Goal: Task Accomplishment & Management: Manage account settings

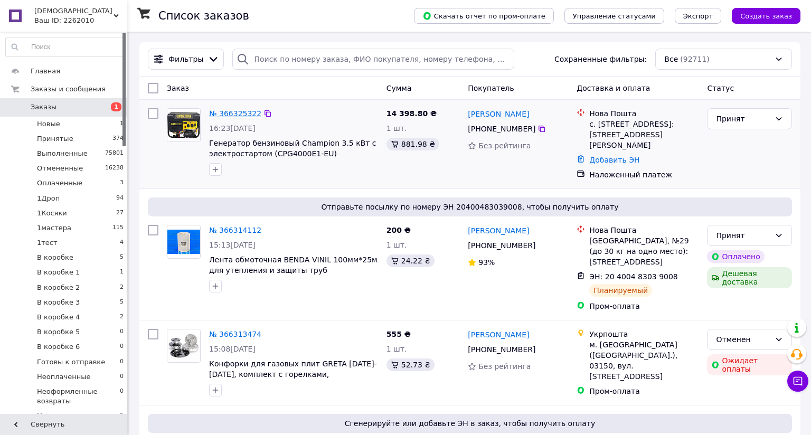
click at [239, 111] on link "№ 366325322" at bounding box center [235, 113] width 52 height 8
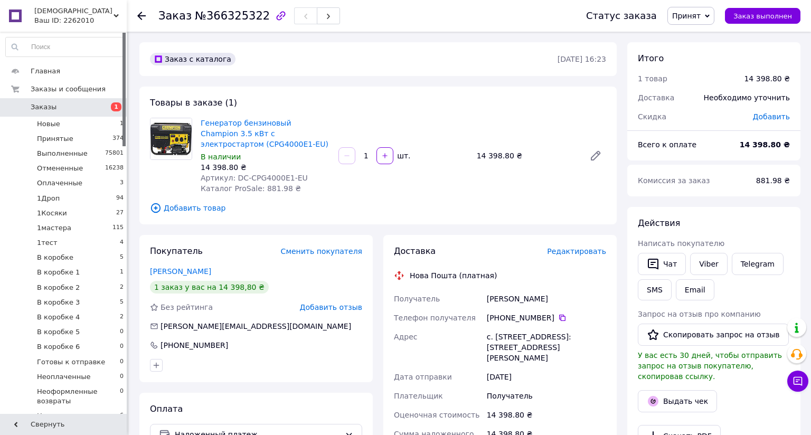
click at [115, 14] on icon at bounding box center [116, 15] width 5 height 5
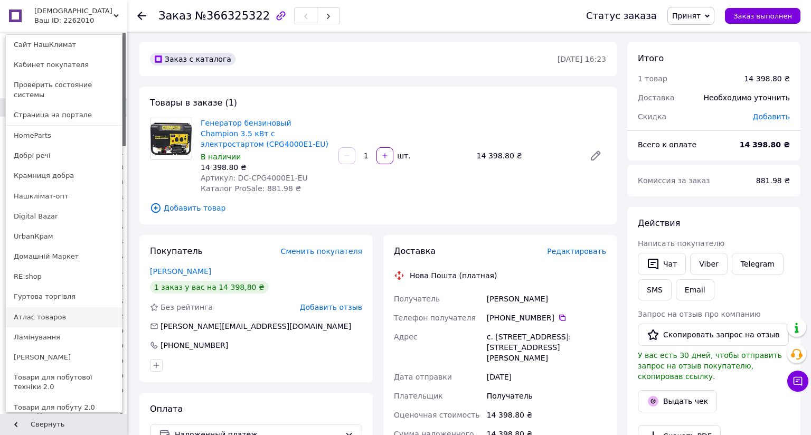
click at [29, 307] on link "Атлас товаров" at bounding box center [64, 317] width 116 height 20
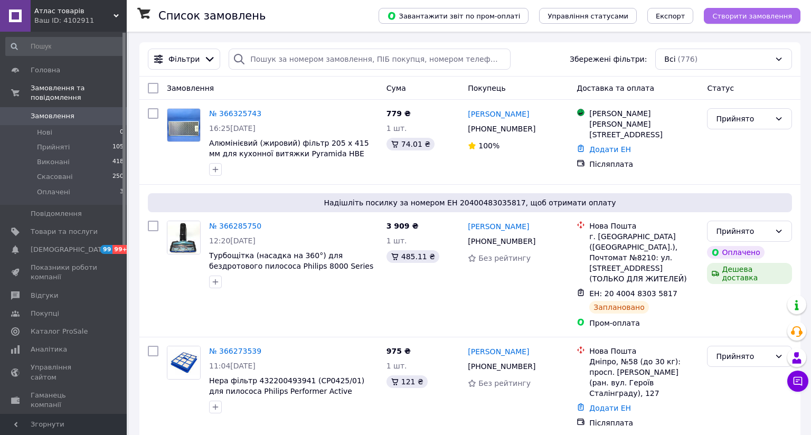
click at [712, 14] on span "Створити замовлення" at bounding box center [752, 16] width 80 height 8
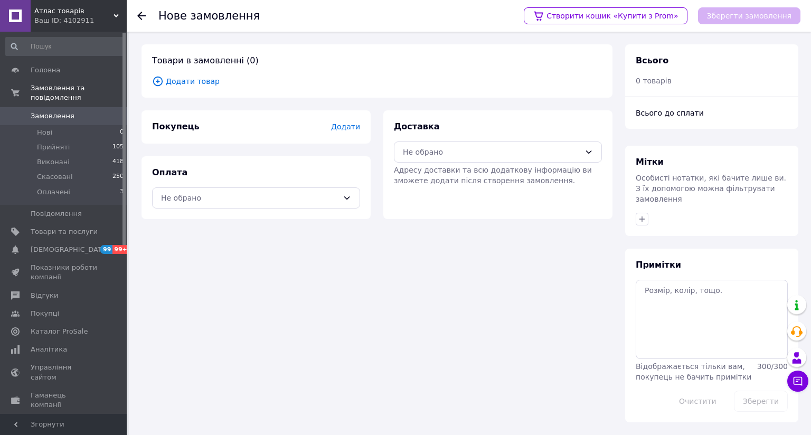
click at [182, 79] on span "Додати товар" at bounding box center [377, 82] width 450 height 12
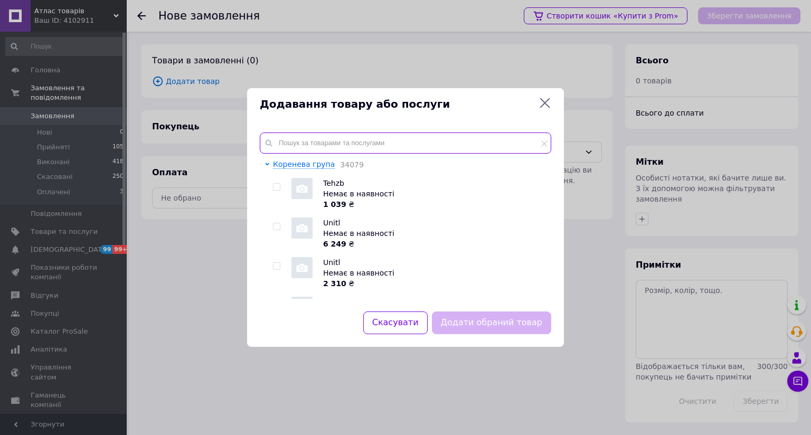
click at [269, 133] on input "text" at bounding box center [406, 143] width 292 height 21
paste input "TA2414"
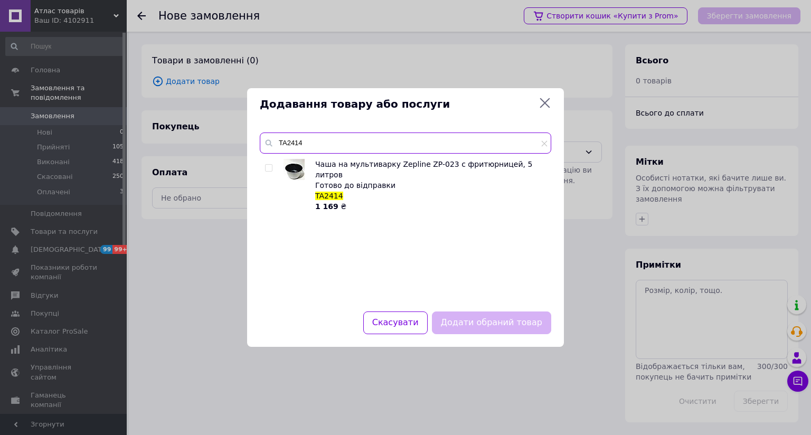
type input "TA2414"
click at [265, 165] on input "checkbox" at bounding box center [268, 168] width 7 height 7
checkbox input "true"
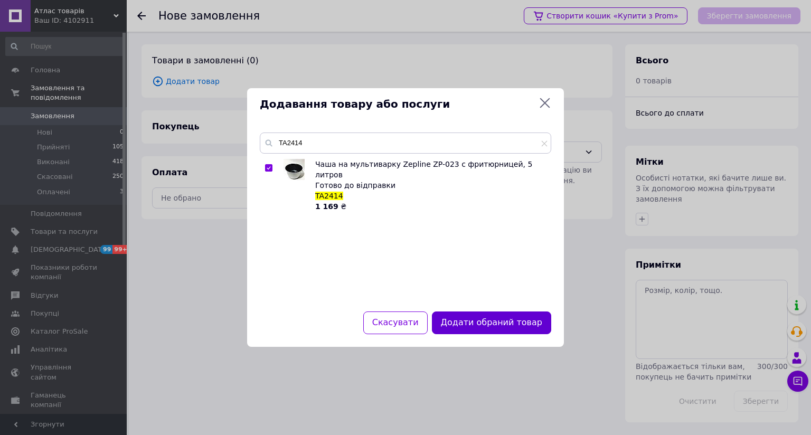
click at [443, 312] on button "Додати обраний товар" at bounding box center [491, 323] width 119 height 23
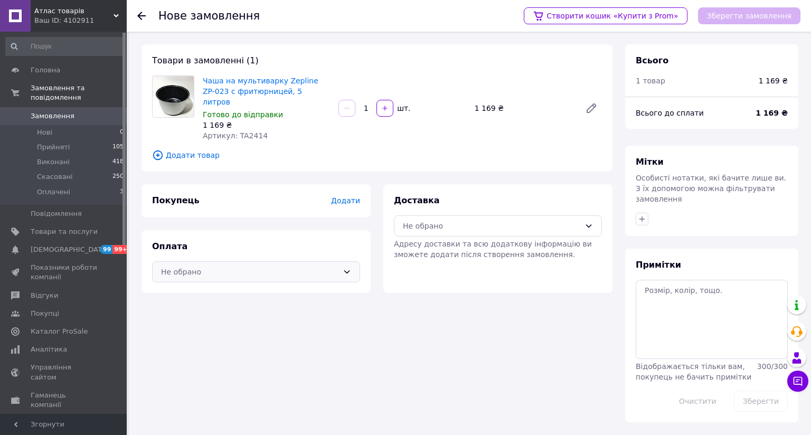
click at [186, 269] on div "Не обрано" at bounding box center [249, 272] width 177 height 12
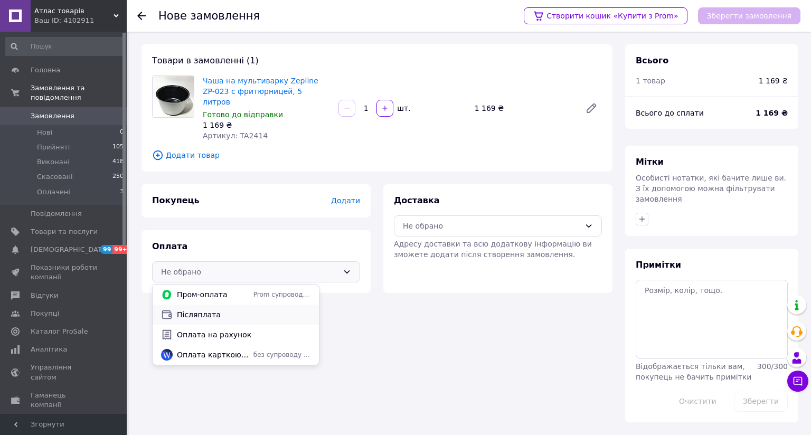
click at [194, 314] on span "Післяплата" at bounding box center [244, 315] width 134 height 11
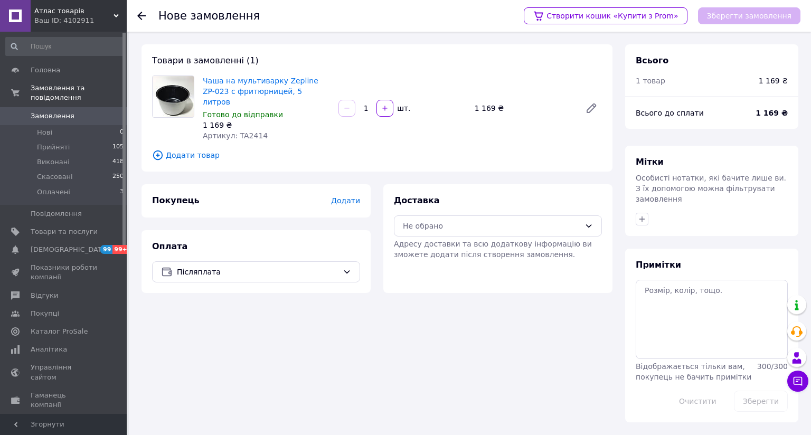
click at [331, 199] on span "Додати" at bounding box center [345, 200] width 29 height 8
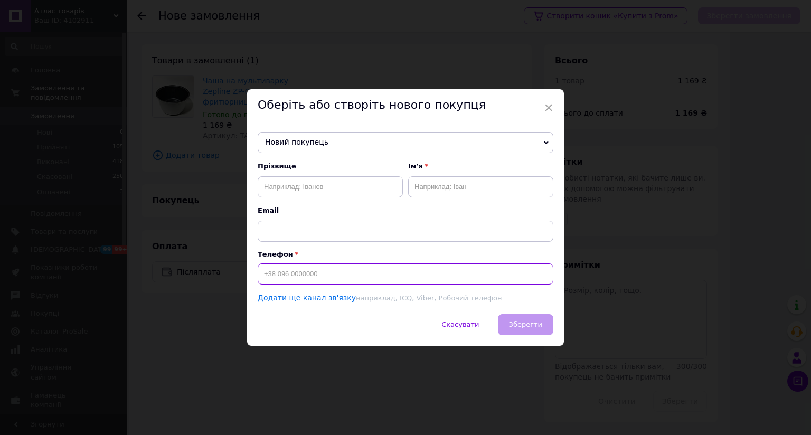
click at [259, 264] on input at bounding box center [406, 274] width 296 height 21
type input "+380965644659"
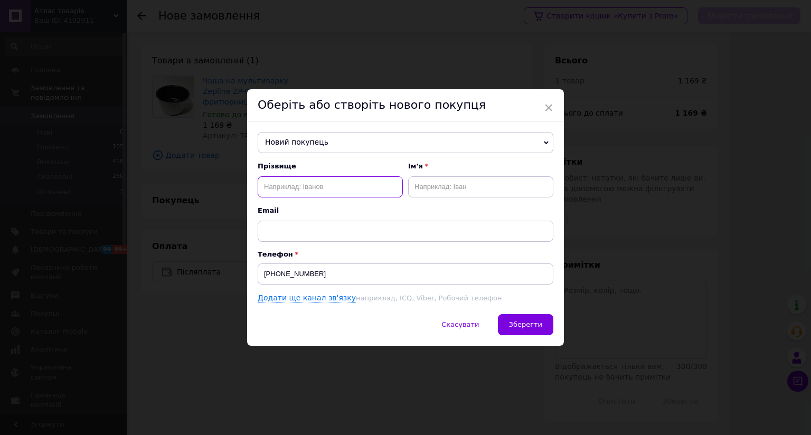
click at [258, 176] on input "text" at bounding box center [330, 186] width 145 height 21
type input "[PERSON_NAME]"
click at [408, 176] on input "text" at bounding box center [480, 186] width 145 height 21
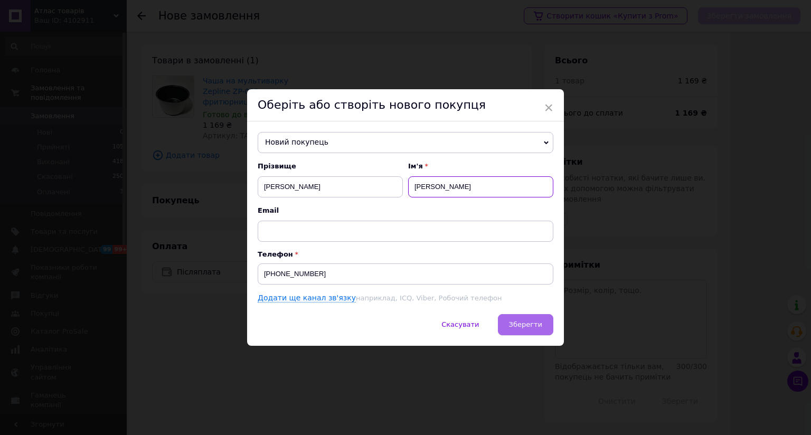
type input "[PERSON_NAME]"
click at [509, 321] on span "Зберегти" at bounding box center [525, 325] width 33 height 8
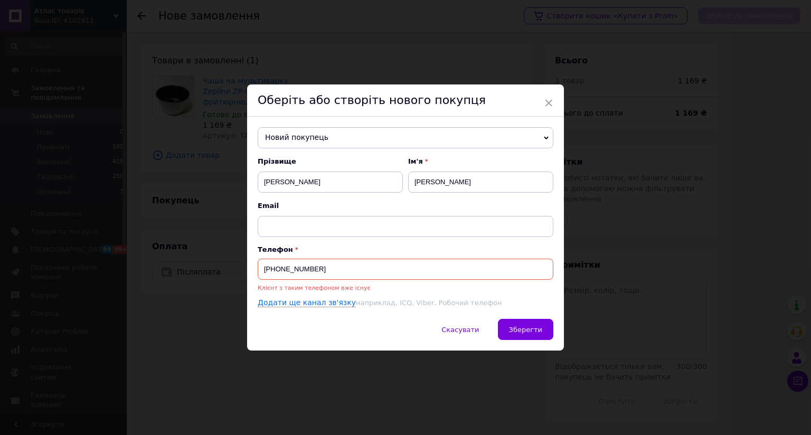
drag, startPoint x: 294, startPoint y: 228, endPoint x: 225, endPoint y: 227, distance: 69.2
click at [258, 259] on input "+380965644659" at bounding box center [406, 269] width 296 height 21
click at [301, 127] on span "Новий покупець" at bounding box center [406, 137] width 296 height 21
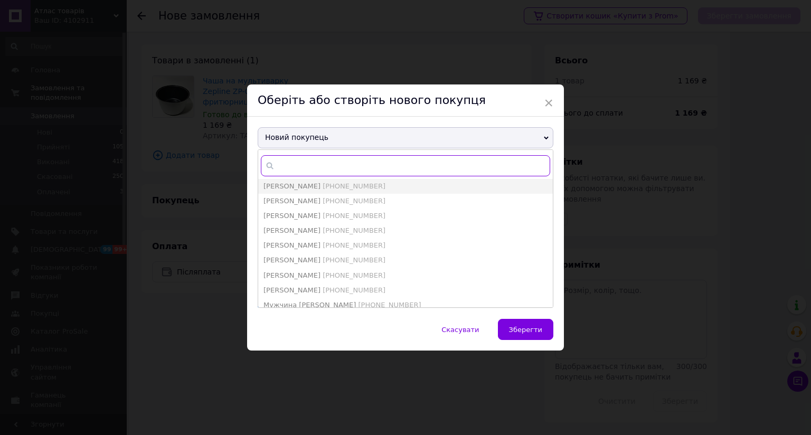
click at [280, 155] on input "text" at bounding box center [405, 165] width 289 height 21
paste input "+380965644659"
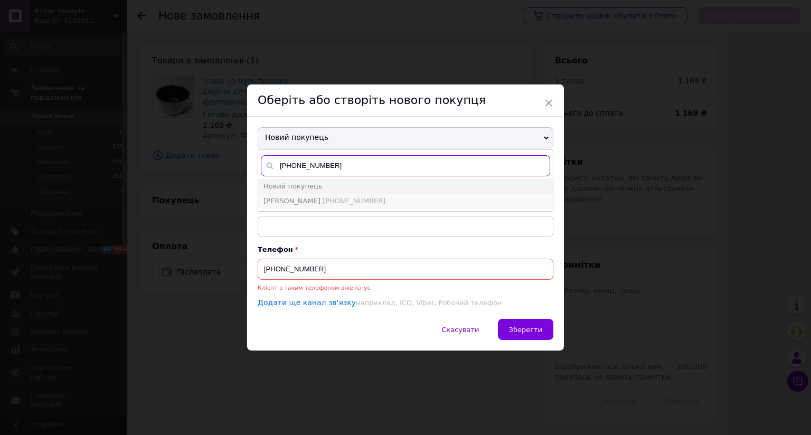
type input "+380965644659"
click at [264, 197] on span "Надія Коріхова" at bounding box center [292, 201] width 57 height 8
type input "Надія Коріхова"
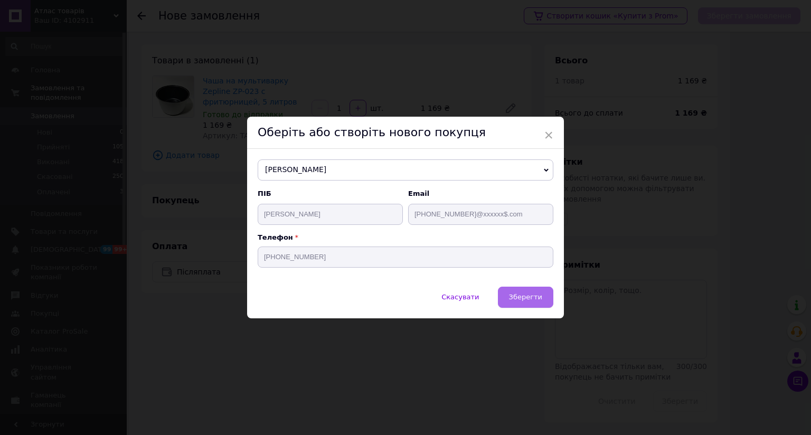
click at [509, 293] on span "Зберегти" at bounding box center [525, 297] width 33 height 8
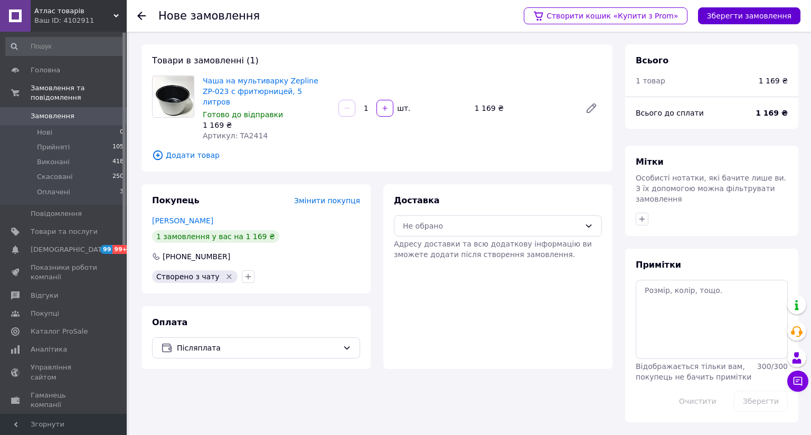
click at [698, 14] on button "Зберегти замовлення" at bounding box center [749, 15] width 102 height 17
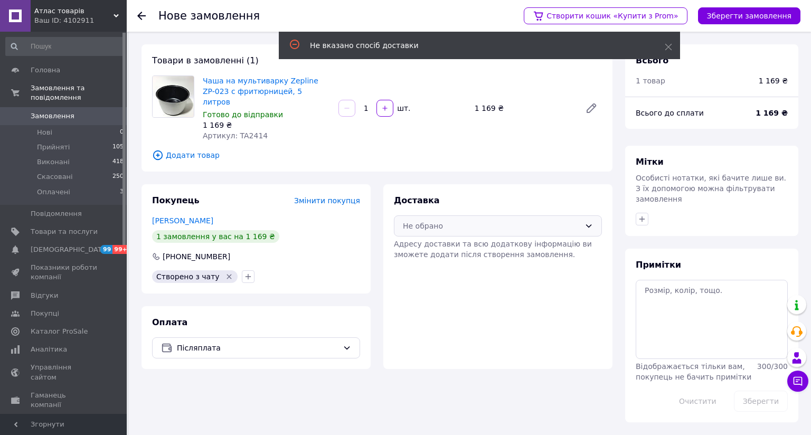
click at [403, 228] on div "Не обрано" at bounding box center [491, 226] width 177 height 12
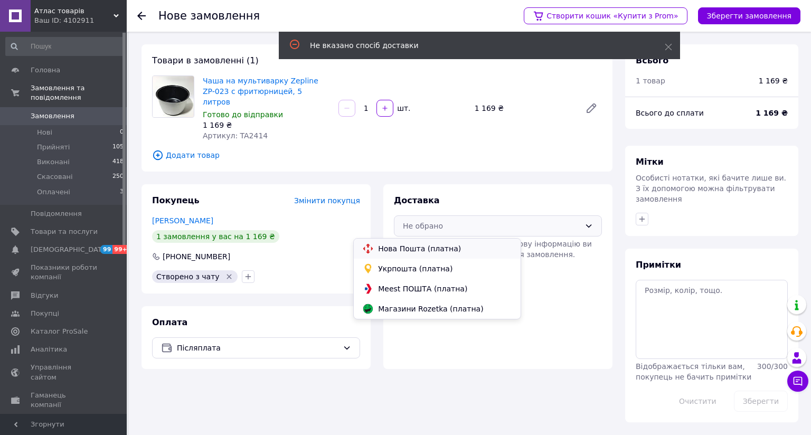
click at [385, 249] on span "Нова Пошта (платна)" at bounding box center [445, 248] width 134 height 11
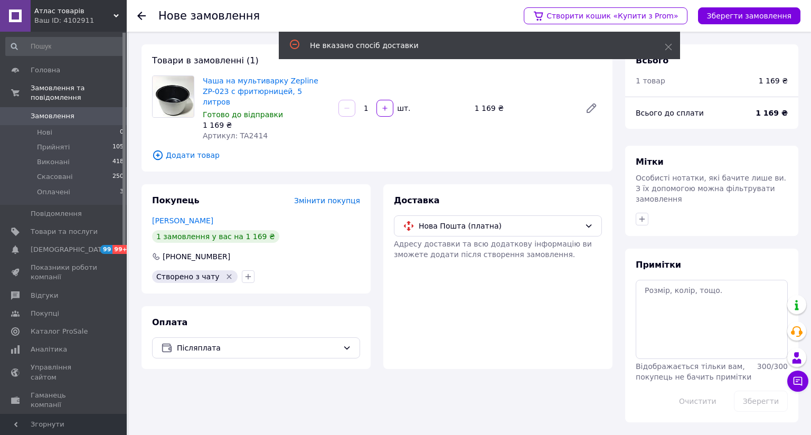
scroll to position [69, 0]
click at [698, 10] on button "Зберегти замовлення" at bounding box center [749, 15] width 102 height 17
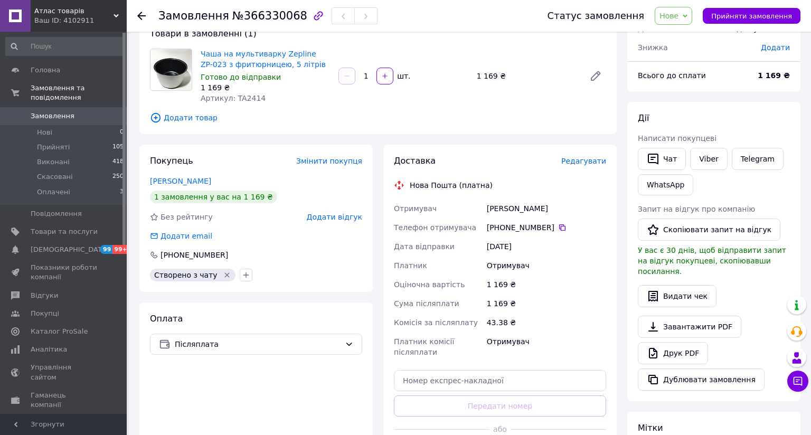
click at [561, 165] on span "Редагувати" at bounding box center [583, 161] width 45 height 8
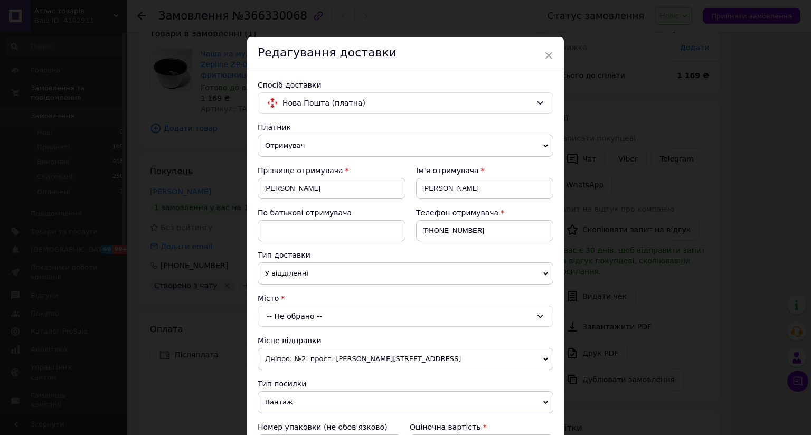
scroll to position [96, 0]
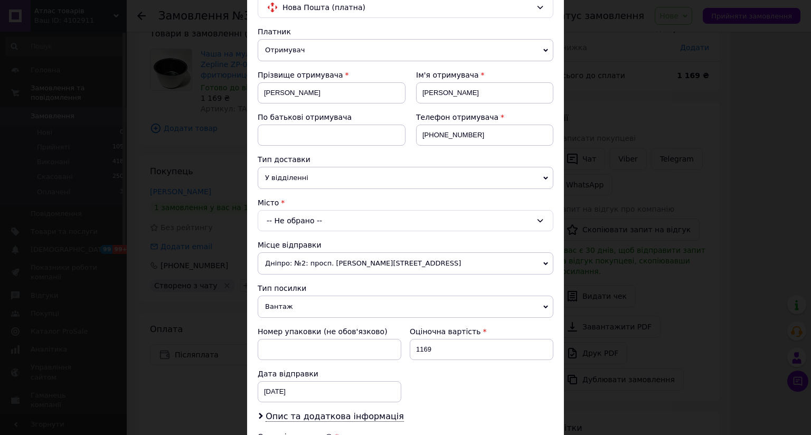
click at [280, 219] on div "-- Не обрано --" at bounding box center [406, 220] width 296 height 21
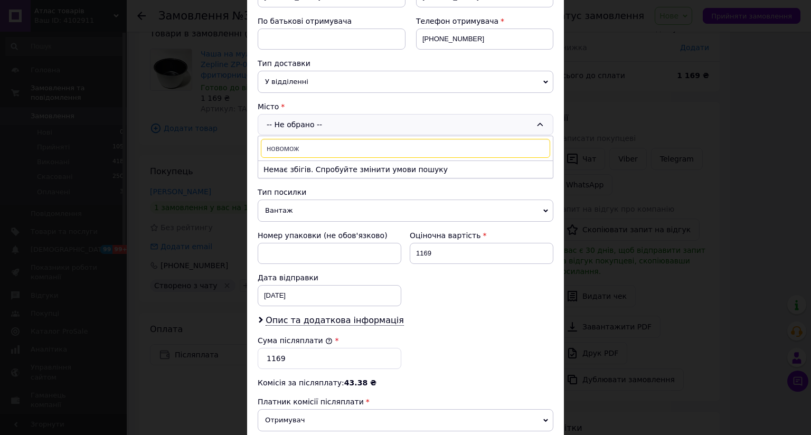
scroll to position [0, 0]
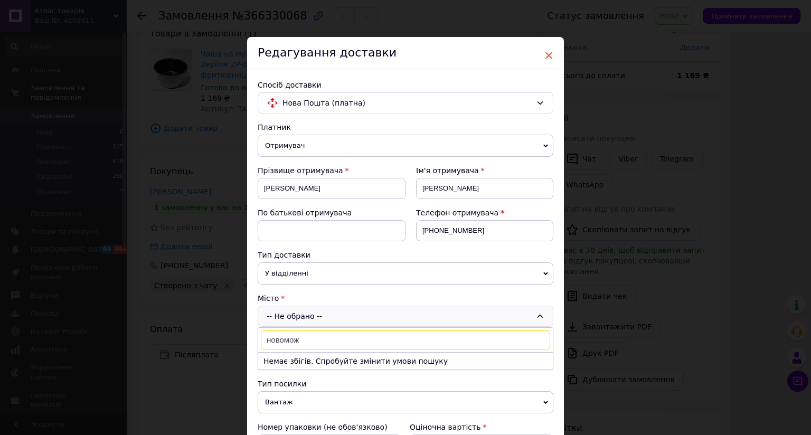
type input "новомож"
click at [544, 56] on span "×" at bounding box center [549, 55] width 10 height 18
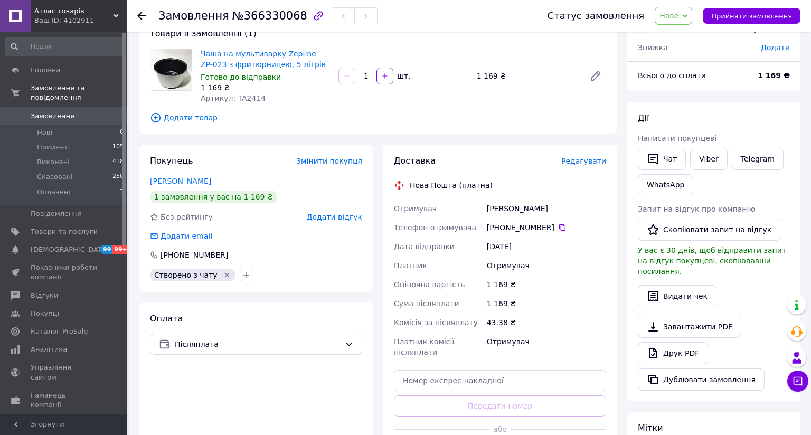
click at [41, 111] on span "Замовлення" at bounding box center [53, 116] width 44 height 10
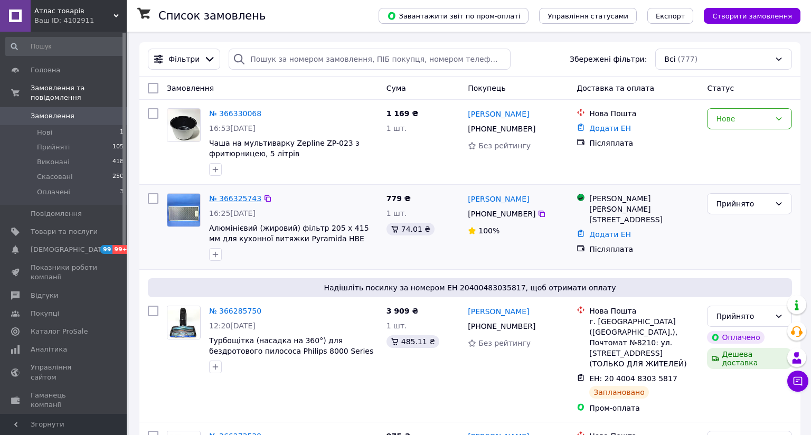
click at [228, 199] on link "№ 366325743" at bounding box center [235, 198] width 52 height 8
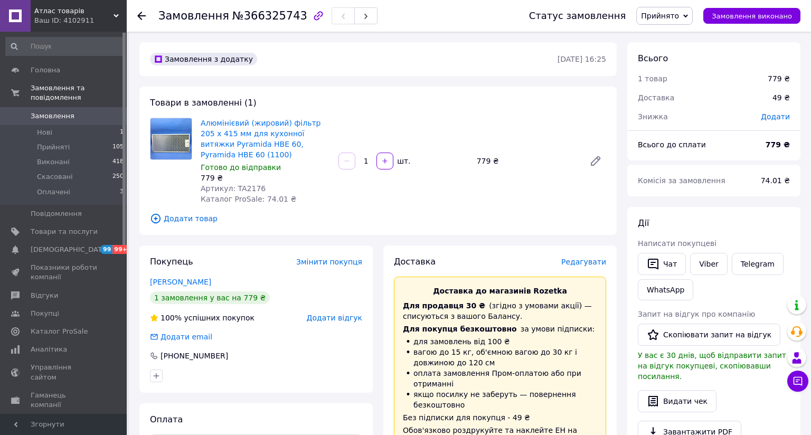
click at [37, 111] on span "Замовлення" at bounding box center [53, 116] width 44 height 10
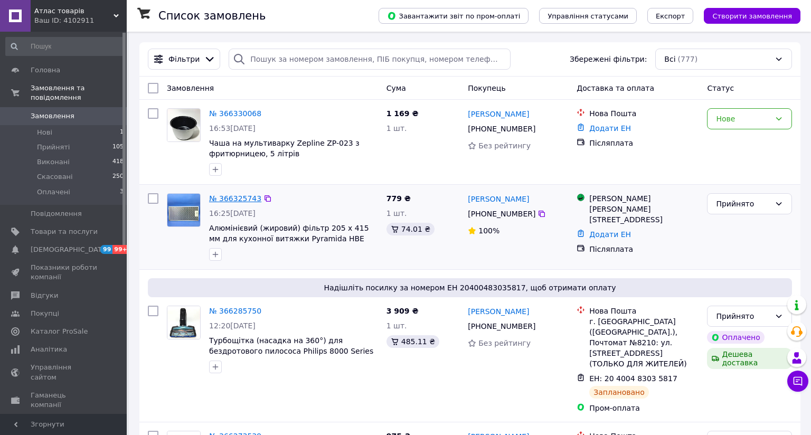
click at [232, 198] on link "№ 366325743" at bounding box center [235, 198] width 52 height 8
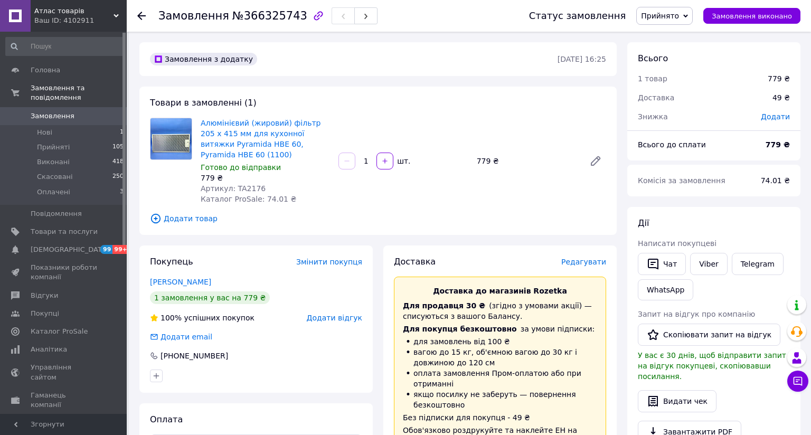
click at [44, 111] on span "Замовлення" at bounding box center [53, 116] width 44 height 10
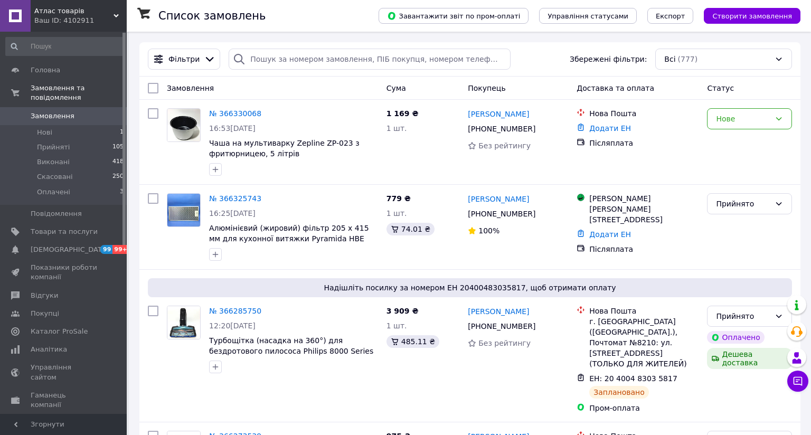
click at [115, 14] on use at bounding box center [116, 15] width 5 height 3
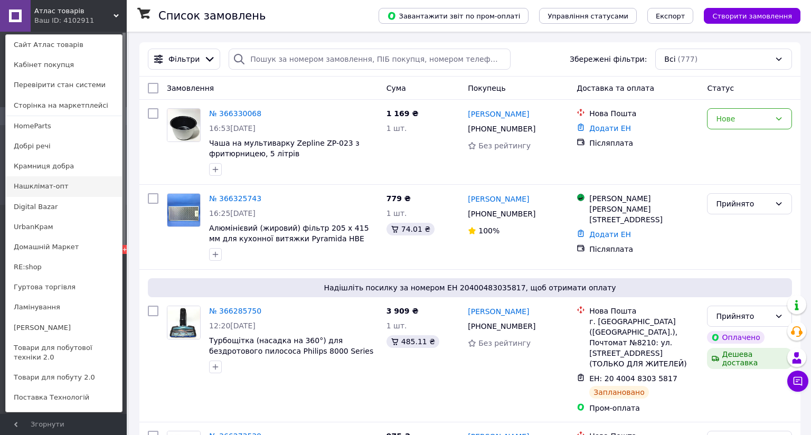
click at [31, 186] on link "Нашклімат-опт" at bounding box center [64, 186] width 116 height 20
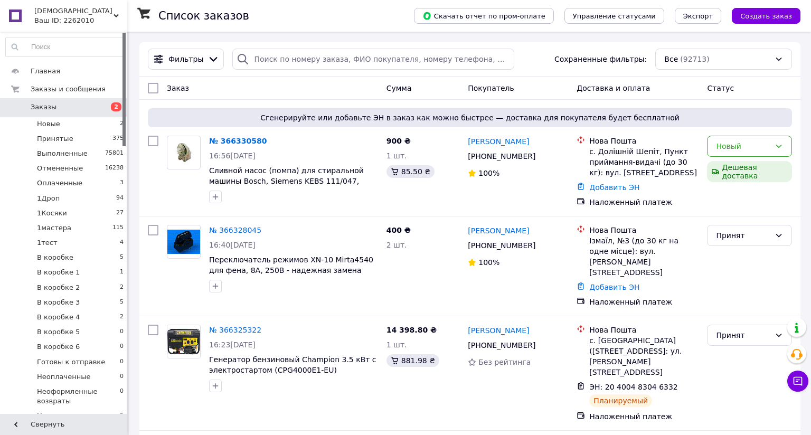
click at [117, 12] on div "НашКлимат Ваш ID: 2262010" at bounding box center [79, 16] width 96 height 32
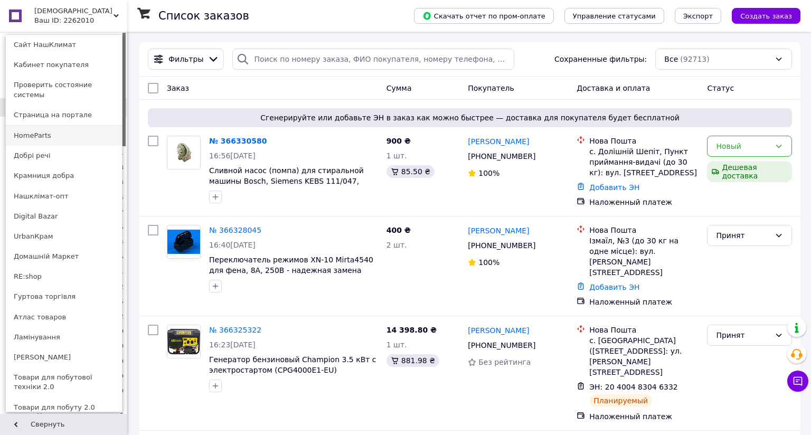
click at [32, 126] on link "HomeParts" at bounding box center [64, 136] width 116 height 20
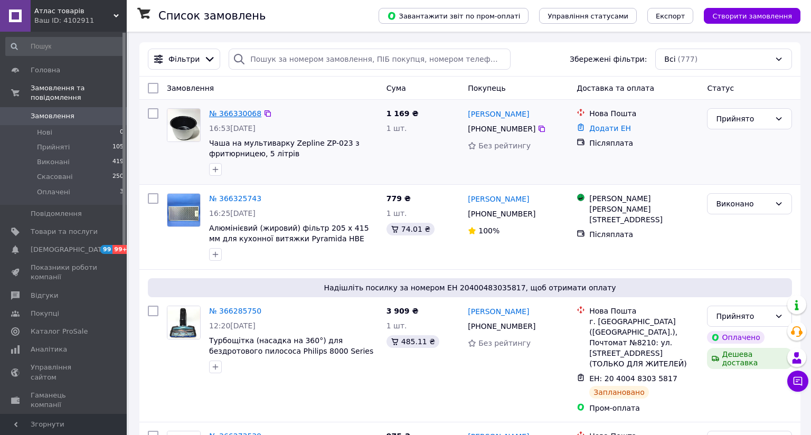
click at [240, 112] on link "№ 366330068" at bounding box center [235, 113] width 52 height 8
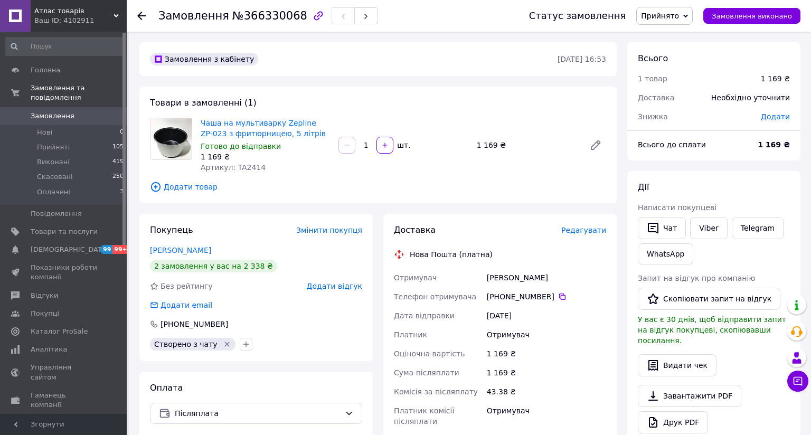
click at [561, 235] on span "Редагувати" at bounding box center [583, 230] width 45 height 8
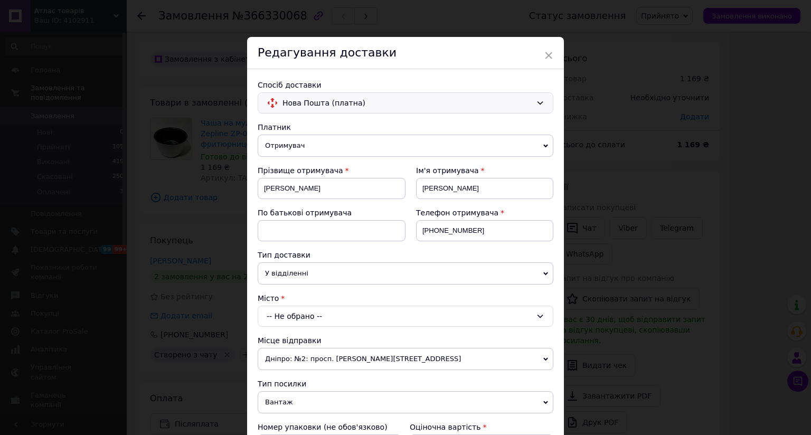
click at [276, 96] on div "Нова Пошта (платна)" at bounding box center [406, 102] width 296 height 21
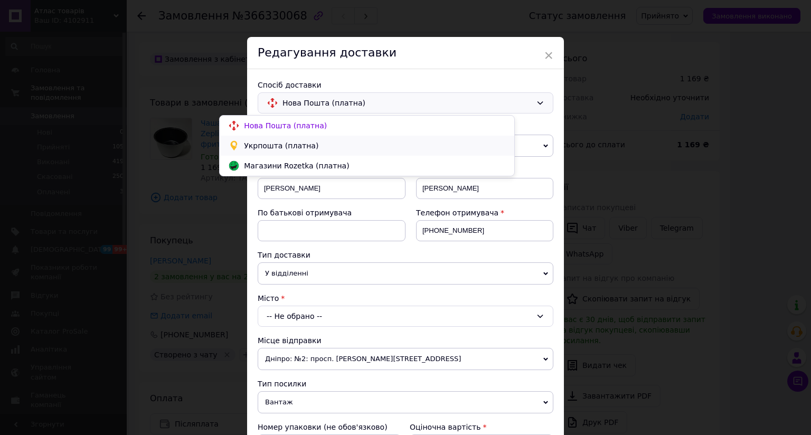
click at [262, 146] on span "Укрпошта (платна)" at bounding box center [375, 145] width 262 height 11
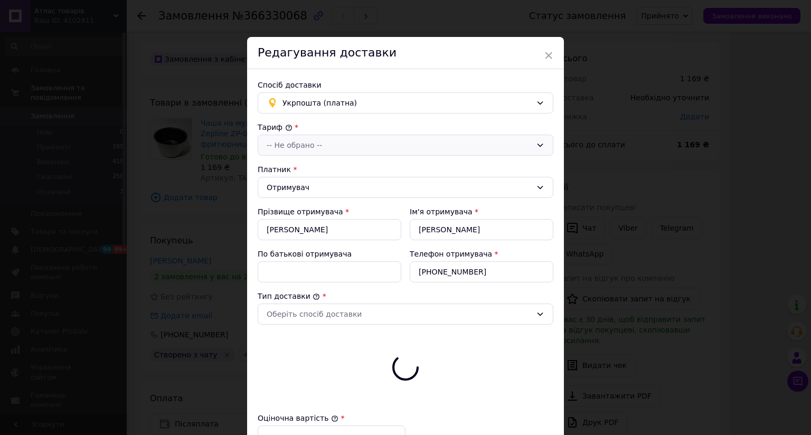
type input "1169"
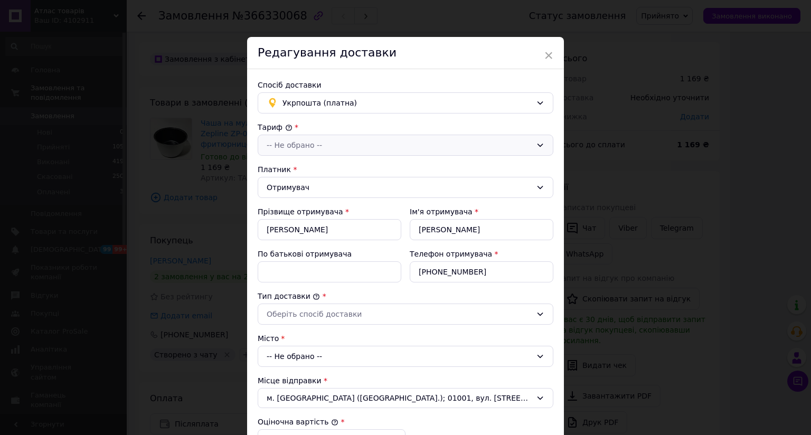
click at [267, 144] on div "-- Не обрано --" at bounding box center [399, 145] width 265 height 12
click at [246, 165] on li "Стандарт" at bounding box center [367, 167] width 295 height 19
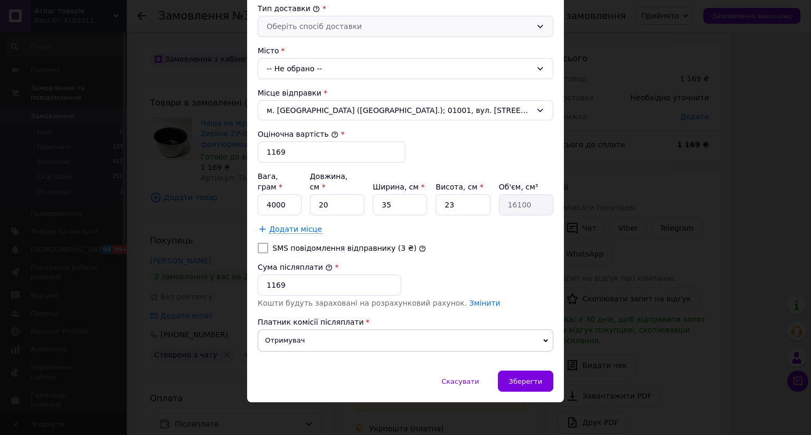
click at [267, 21] on div "Оберіть спосіб доставки" at bounding box center [399, 27] width 265 height 12
click at [255, 45] on li "Склад - склад" at bounding box center [367, 46] width 295 height 19
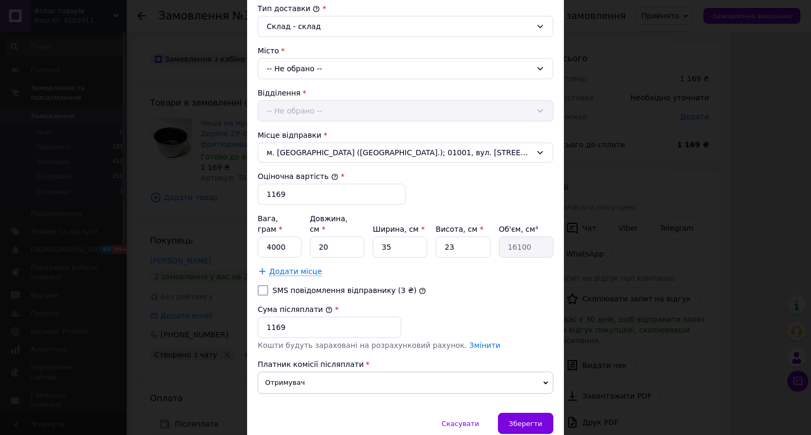
click at [258, 68] on div "-- Не обрано --" at bounding box center [406, 68] width 296 height 21
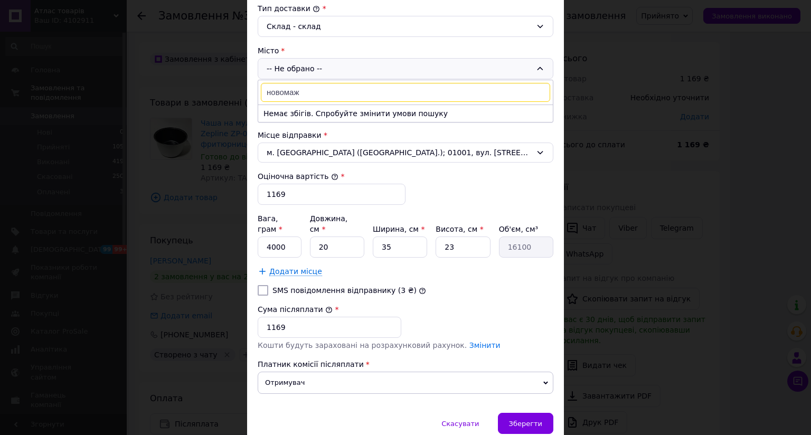
type input "новомаж"
click at [139, 215] on div "× Редагування доставки Спосіб доставки Укрпошта (платна) Тариф * Стандарт Платн…" at bounding box center [405, 217] width 811 height 435
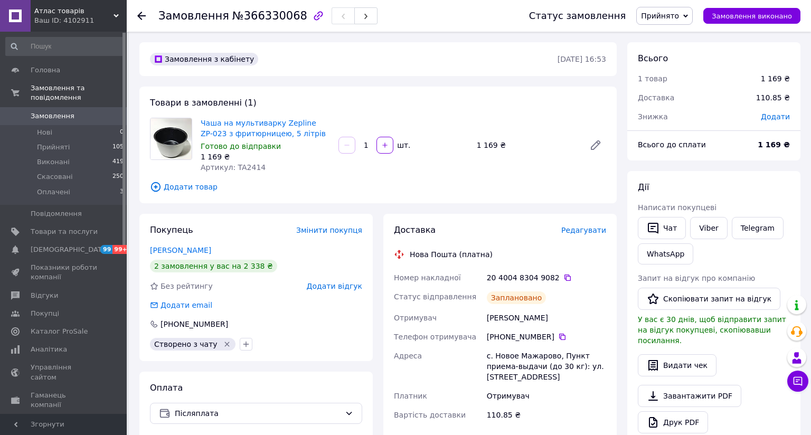
click at [114, 16] on icon at bounding box center [116, 15] width 5 height 5
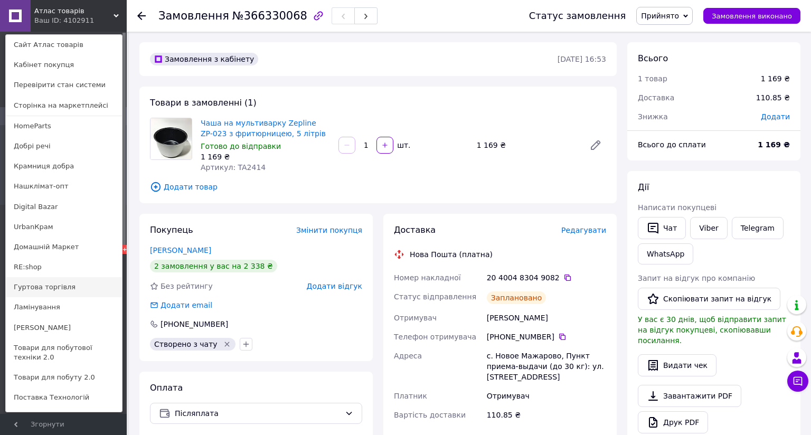
click at [30, 289] on link "Гуртова торгівля" at bounding box center [64, 287] width 116 height 20
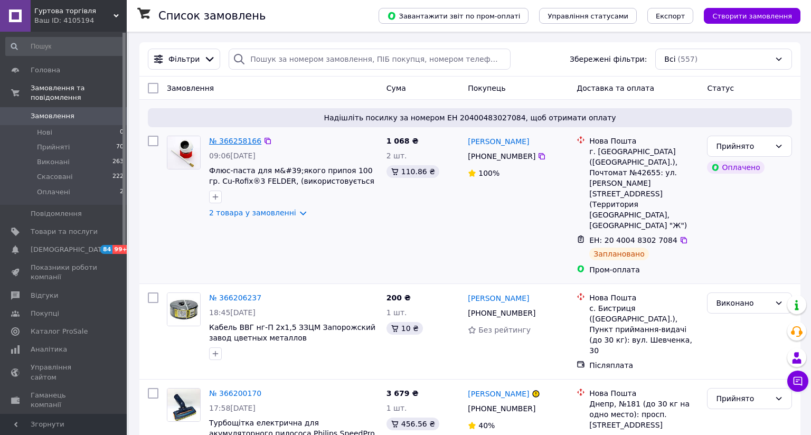
click at [221, 143] on link "№ 366258166" at bounding box center [235, 141] width 52 height 8
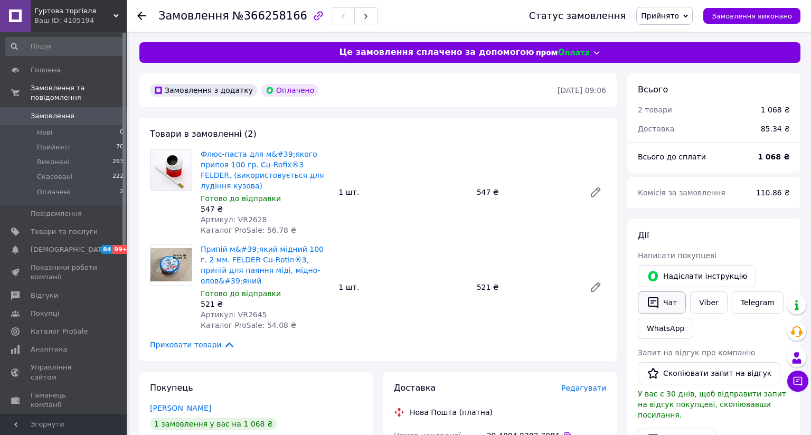
click at [638, 304] on button "Чат" at bounding box center [662, 303] width 48 height 22
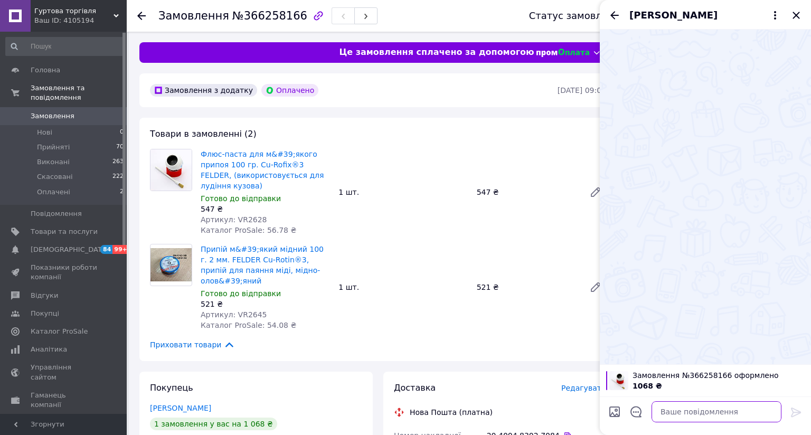
click at [652, 401] on textarea at bounding box center [717, 411] width 130 height 21
type textarea "д"
click at [631, 401] on textarea "До" at bounding box center [706, 411] width 151 height 21
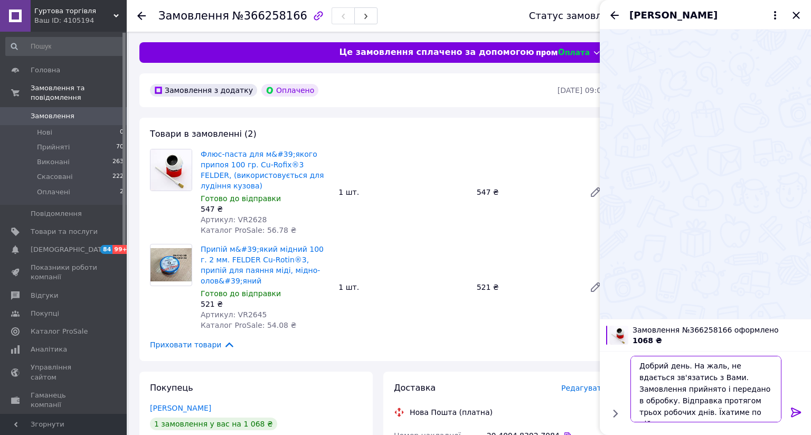
scroll to position [96, 0]
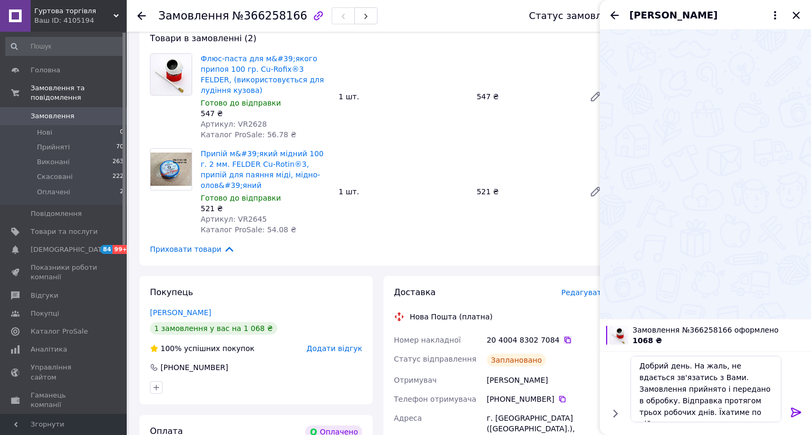
click at [564, 339] on icon at bounding box center [568, 340] width 8 height 8
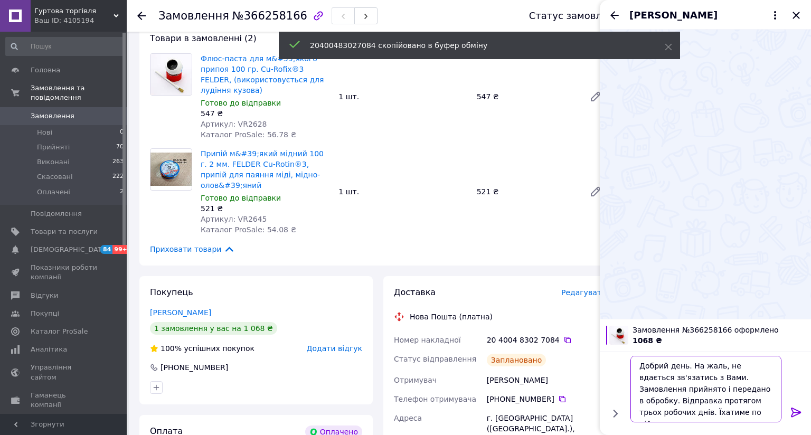
click at [640, 356] on textarea "Добрий день. На жаль, не вдається зв'язатись з Вами. Замовлення прийнято і пере…" at bounding box center [706, 389] width 151 height 67
paste textarea "20400483027084"
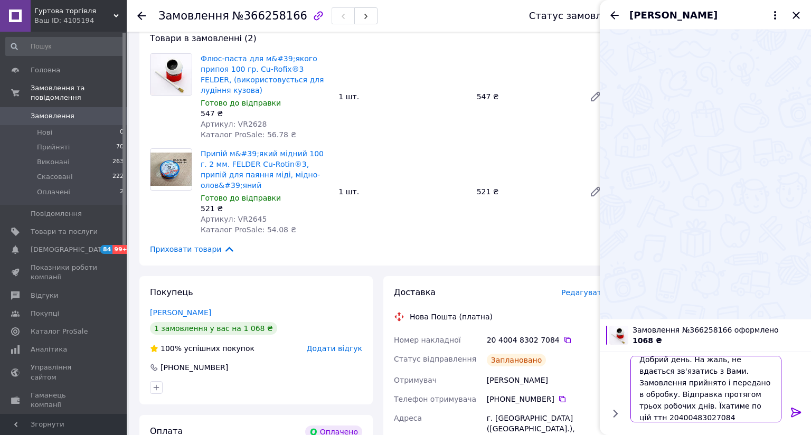
click at [631, 356] on textarea "Добрий день. На жаль, не вдається зв'язатись з Вами. Замовлення прийнято і пере…" at bounding box center [706, 389] width 151 height 67
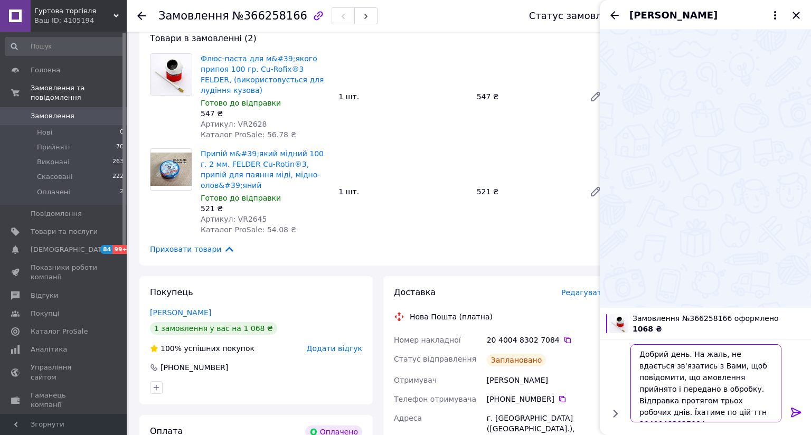
click at [631, 344] on textarea "Добрий день. На жаль, не вдається зв'язатись з Вами, щоб повідомити, що амовлен…" at bounding box center [706, 383] width 151 height 78
type textarea "Добрий день. На жаль, не вдається зв'язатись з Вами, щоб повідомити, що замовле…"
click at [790, 406] on icon at bounding box center [796, 412] width 13 height 13
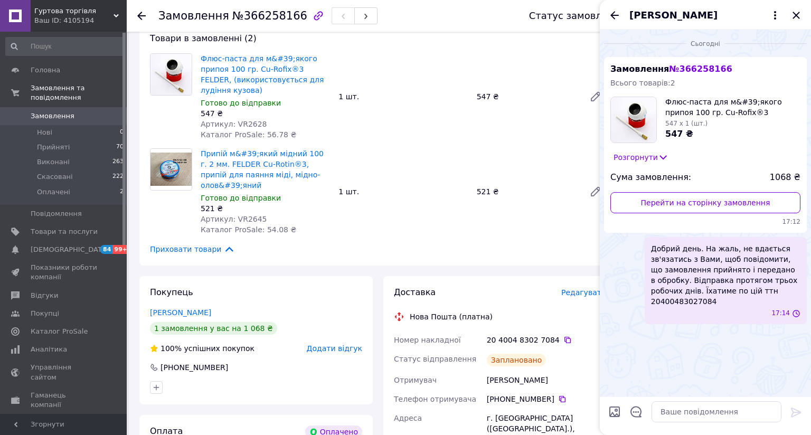
scroll to position [0, 0]
click at [35, 111] on span "Замовлення" at bounding box center [53, 116] width 44 height 10
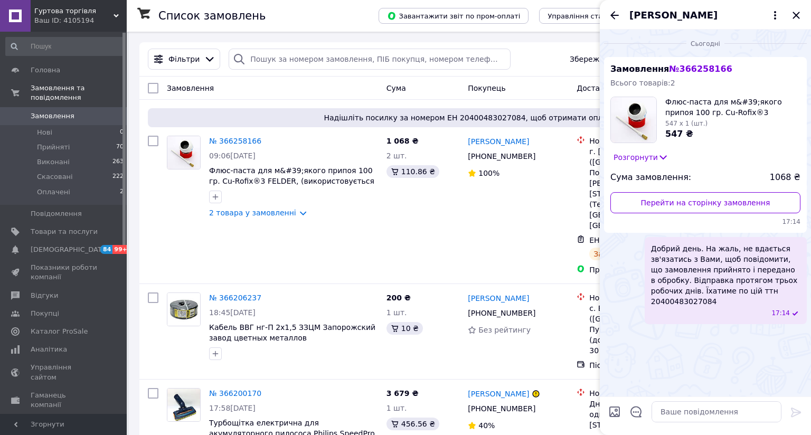
click at [114, 14] on icon at bounding box center [116, 15] width 5 height 5
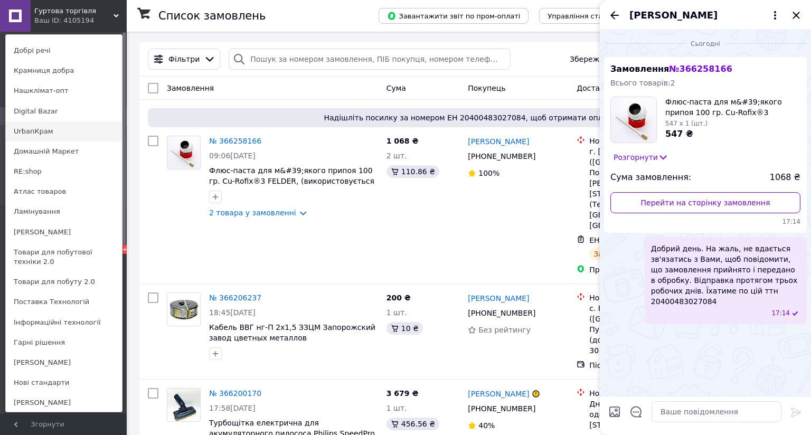
scroll to position [192, 0]
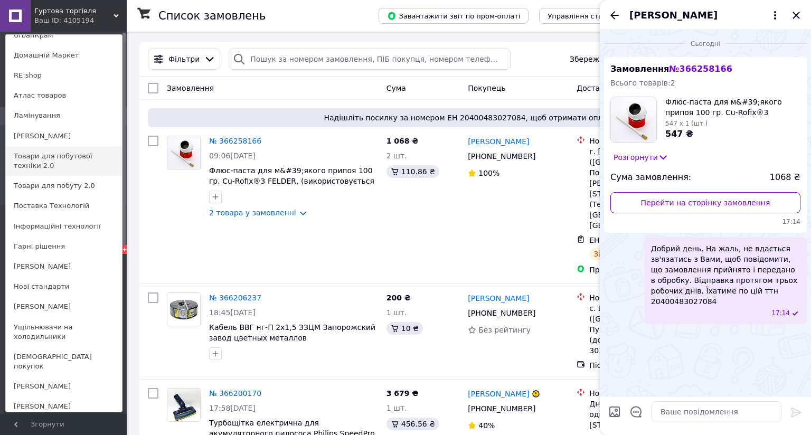
click at [44, 155] on link "Товари для побутової техніки 2.0" at bounding box center [64, 161] width 116 height 30
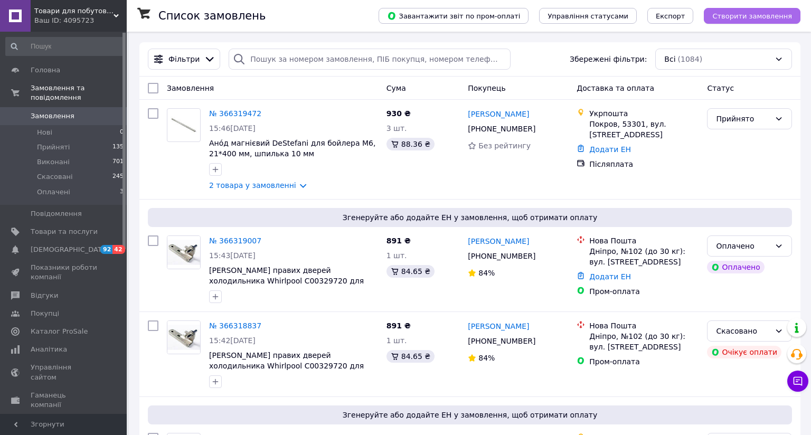
click at [712, 15] on span "Створити замовлення" at bounding box center [752, 16] width 80 height 8
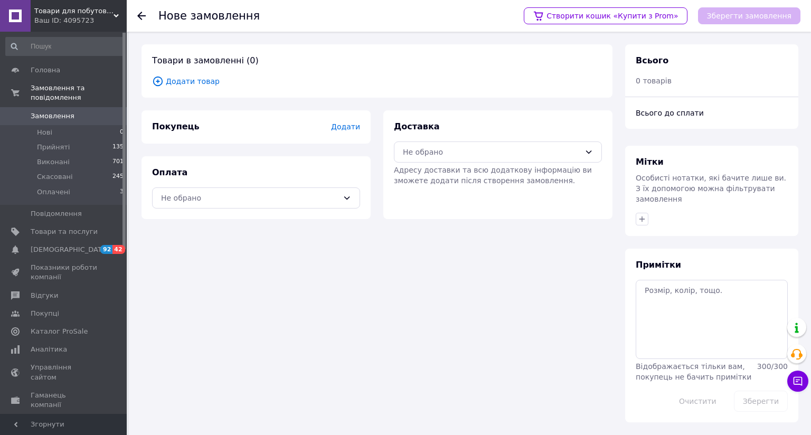
click at [183, 79] on span "Додати товар" at bounding box center [377, 82] width 450 height 12
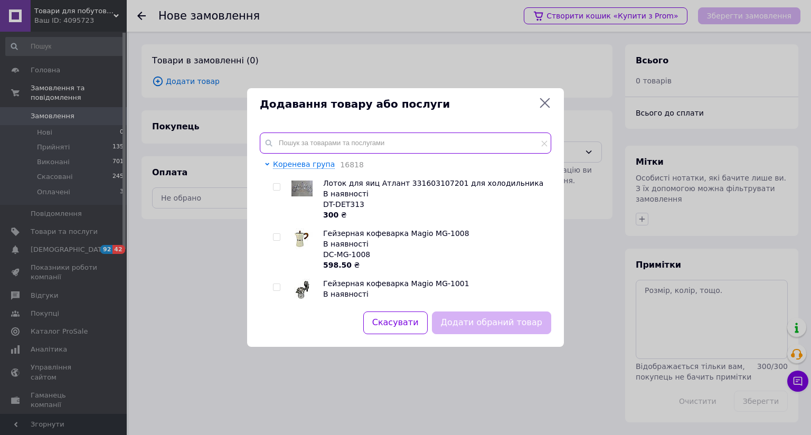
click at [260, 133] on input "text" at bounding box center [406, 143] width 292 height 21
paste input "SM-0723"
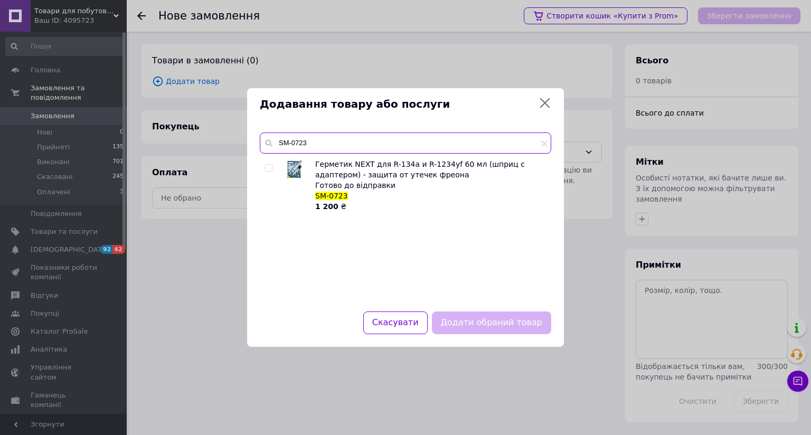
type input "SM-0723"
click at [265, 165] on input "checkbox" at bounding box center [268, 168] width 7 height 7
checkbox input "true"
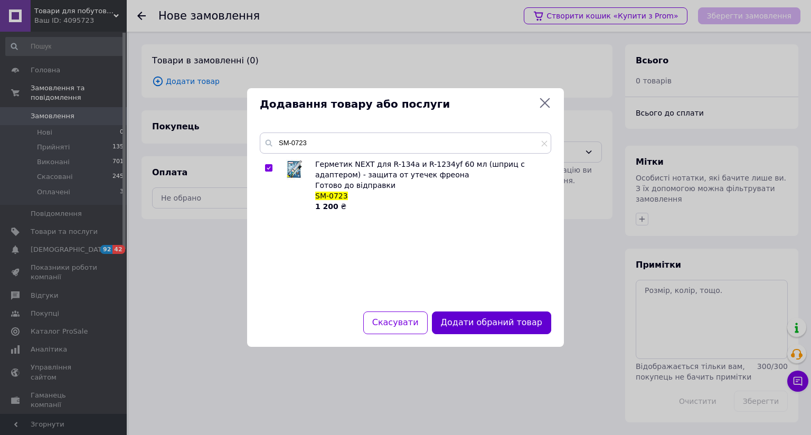
click at [472, 312] on button "Додати обраний товар" at bounding box center [491, 323] width 119 height 23
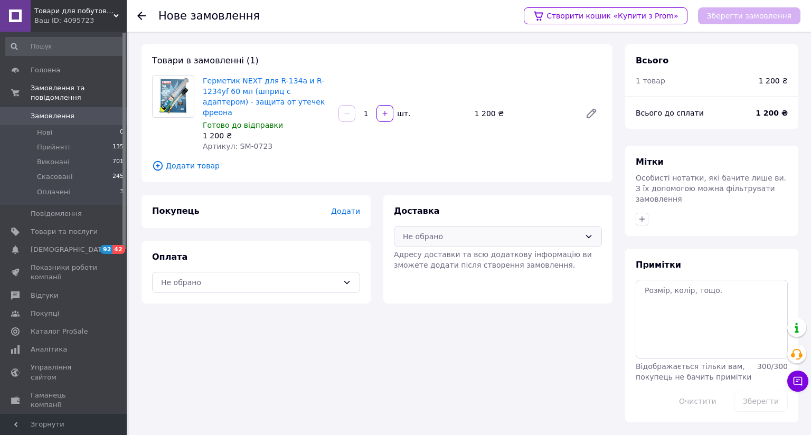
click at [424, 239] on div "Не обрано" at bounding box center [491, 237] width 177 height 12
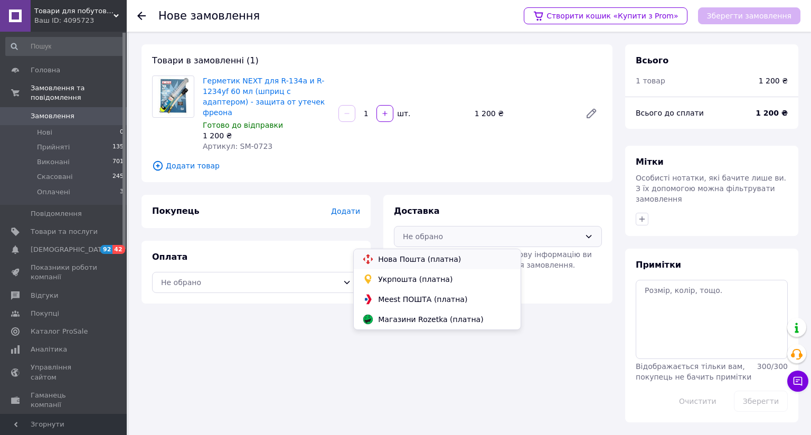
click at [406, 257] on span "Нова Пошта (платна)" at bounding box center [445, 259] width 134 height 11
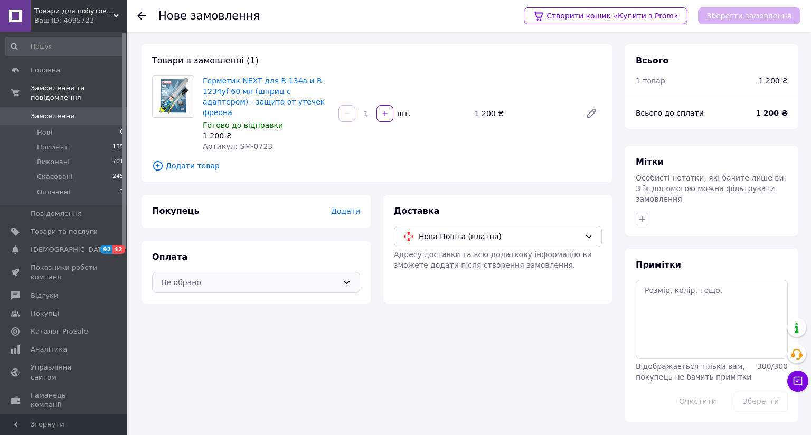
click at [207, 281] on div "Не обрано" at bounding box center [249, 283] width 177 height 12
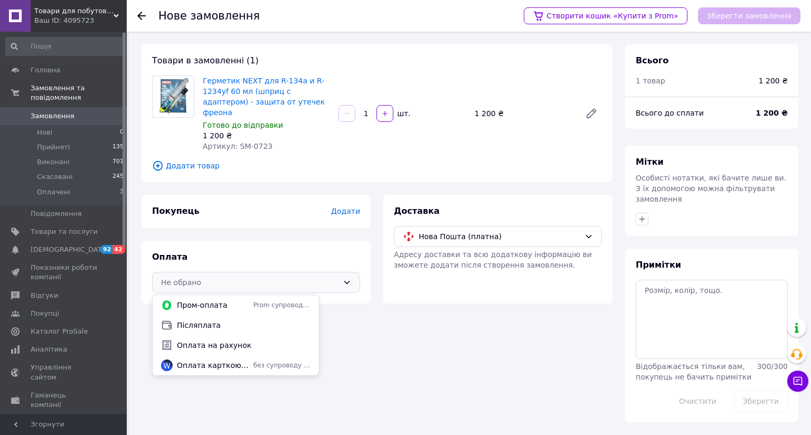
click at [187, 327] on span "Післяплата" at bounding box center [244, 325] width 134 height 11
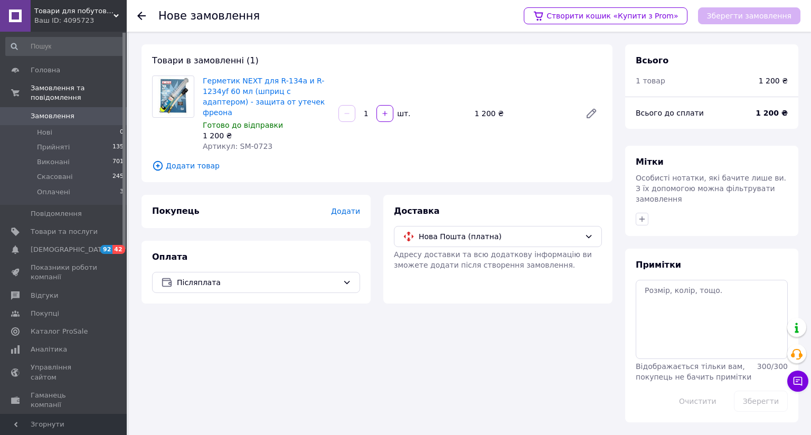
click at [331, 209] on span "Додати" at bounding box center [345, 211] width 29 height 8
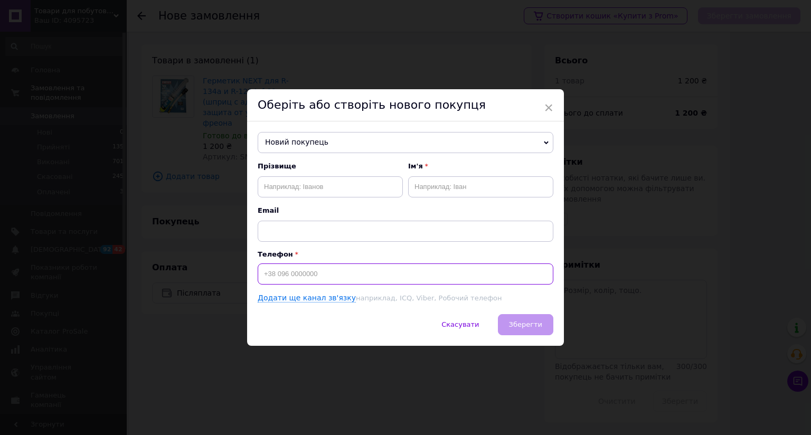
click at [261, 264] on input at bounding box center [406, 274] width 296 height 21
paste input "0974545798"
click at [258, 264] on input "0974545798" at bounding box center [406, 274] width 296 height 21
type input "+380974545798"
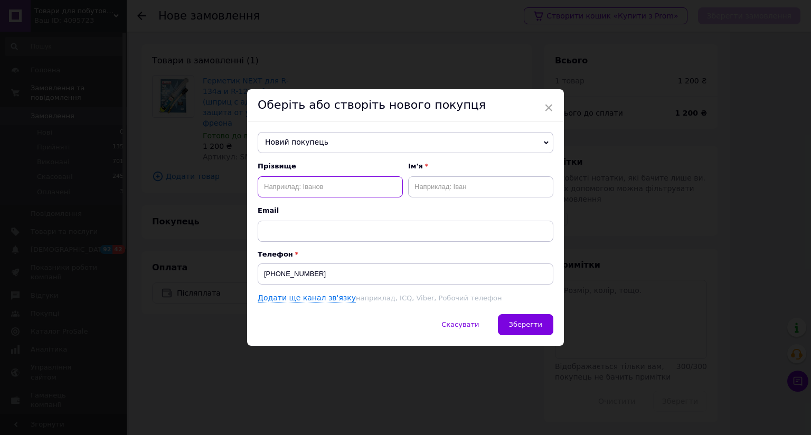
click at [308, 176] on input "text" at bounding box center [330, 186] width 145 height 21
type input "Горленко"
click at [408, 176] on input "text" at bounding box center [480, 186] width 145 height 21
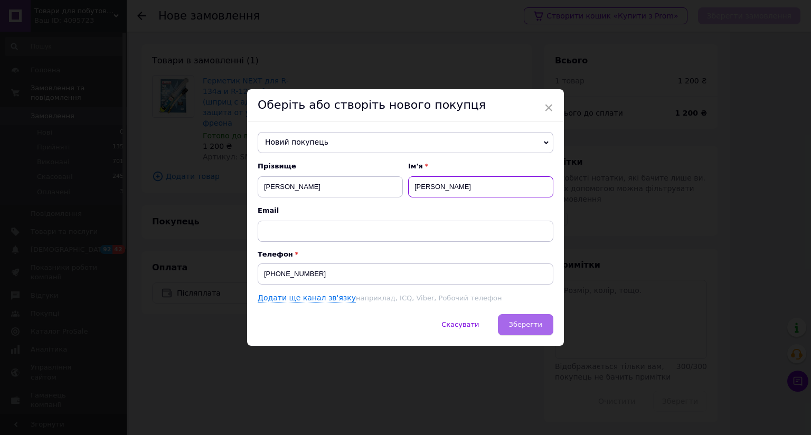
type input "Микола"
click at [509, 321] on span "Зберегти" at bounding box center [525, 325] width 33 height 8
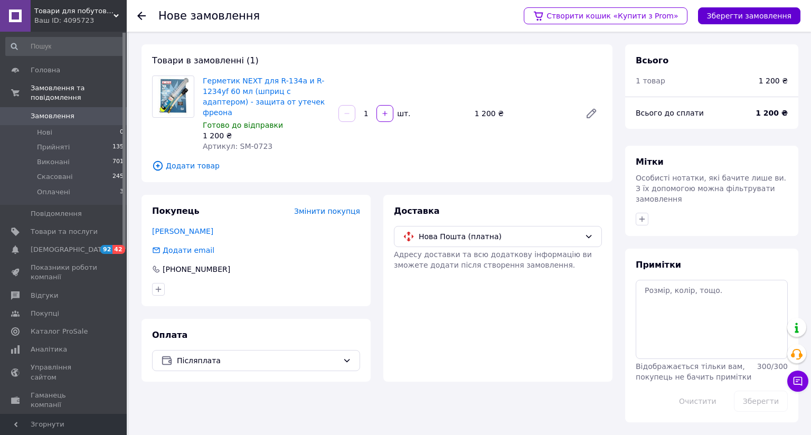
click at [698, 13] on button "Зберегти замовлення" at bounding box center [749, 15] width 102 height 17
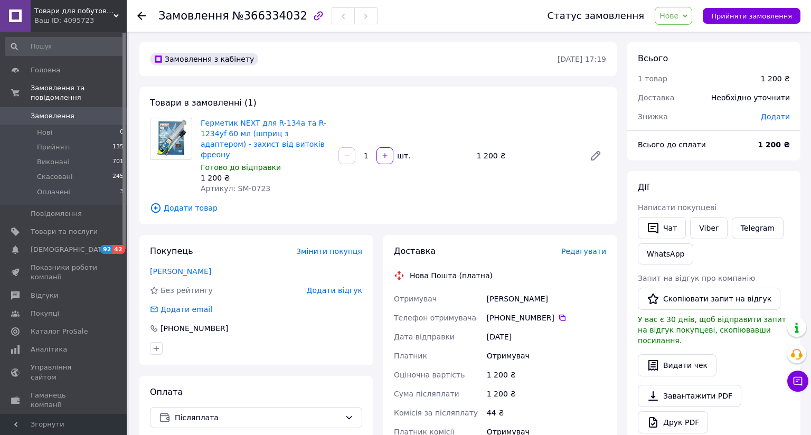
click at [561, 250] on span "Редагувати" at bounding box center [583, 251] width 45 height 8
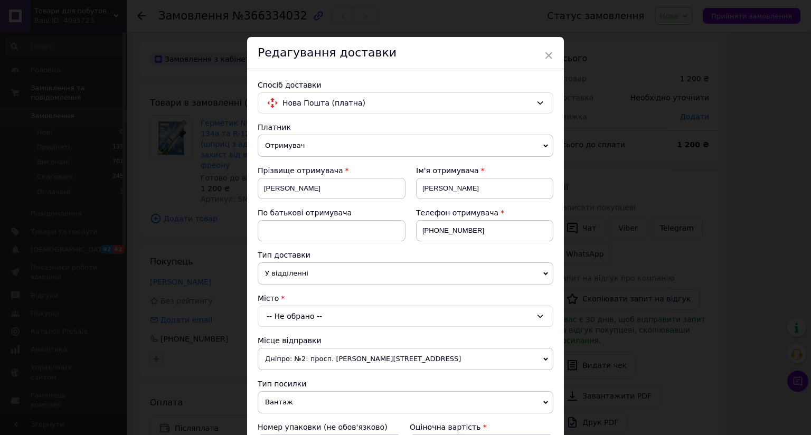
scroll to position [96, 0]
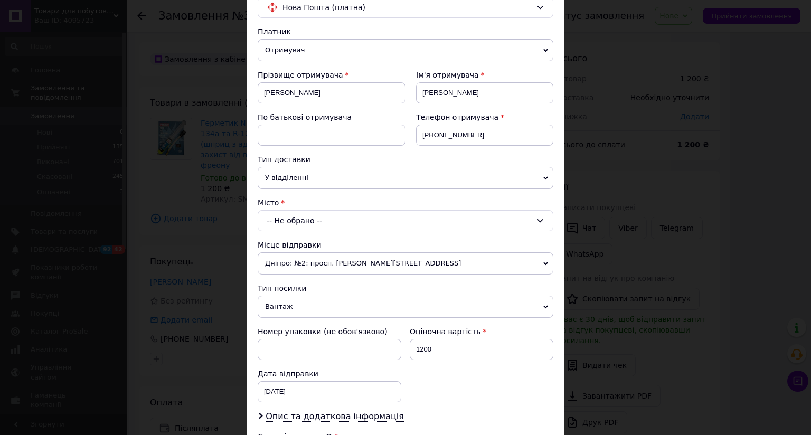
click at [258, 214] on div "-- Не обрано --" at bounding box center [406, 220] width 296 height 21
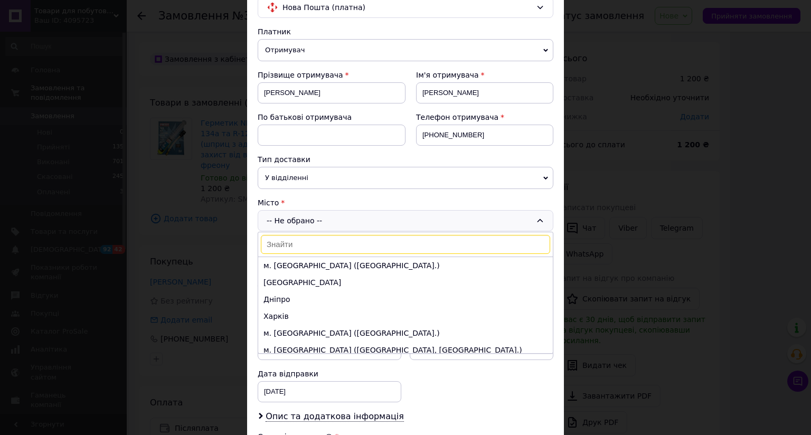
click at [261, 240] on input at bounding box center [405, 244] width 289 height 19
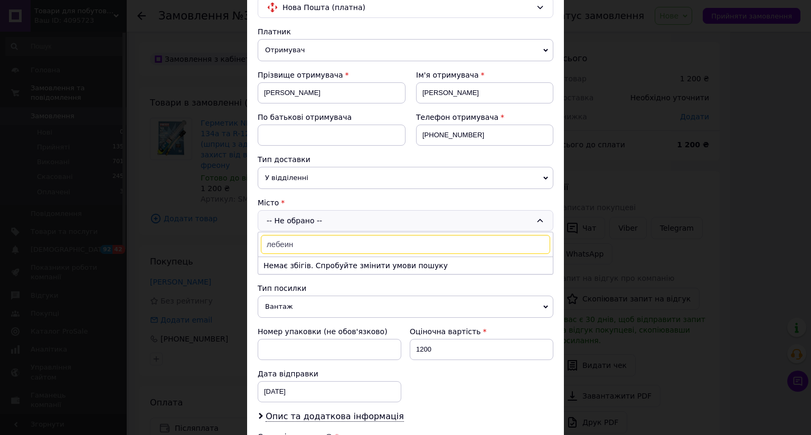
click at [261, 243] on input "лебеин" at bounding box center [405, 244] width 289 height 19
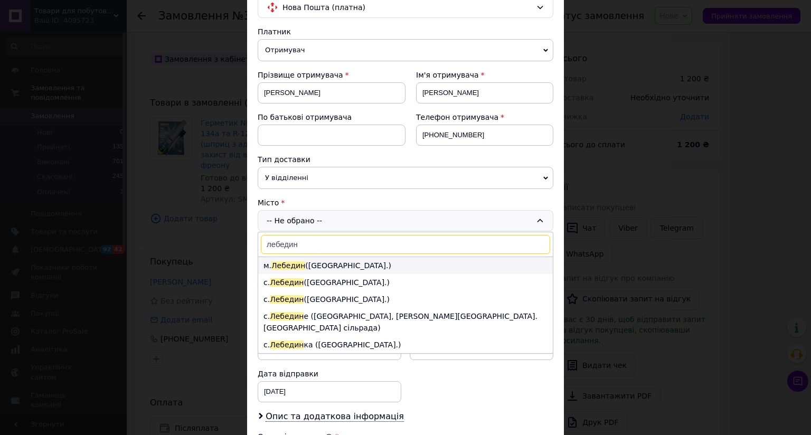
type input "лебедин"
click at [271, 261] on span "Лебедин" at bounding box center [288, 265] width 34 height 8
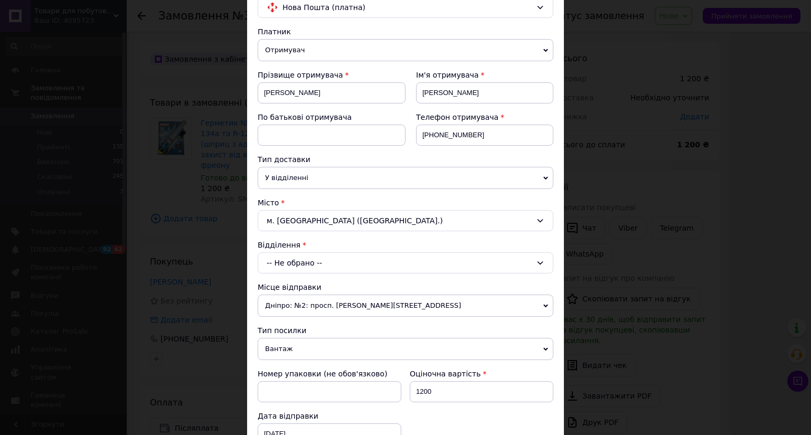
click at [262, 259] on div "-- Не обрано --" at bounding box center [406, 262] width 296 height 21
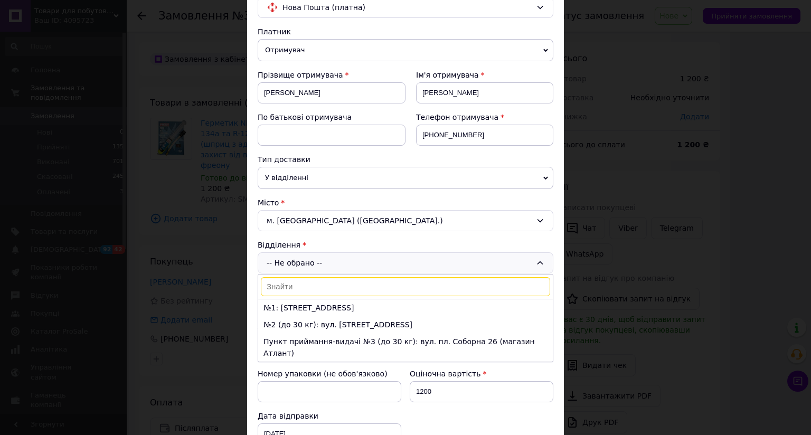
scroll to position [192, 0]
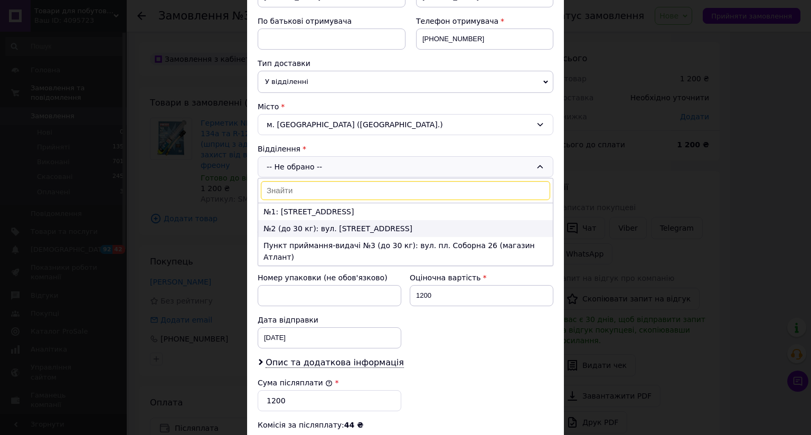
click at [258, 226] on li "№2 (до 30 кг): вул. Сумська, 108" at bounding box center [405, 228] width 295 height 17
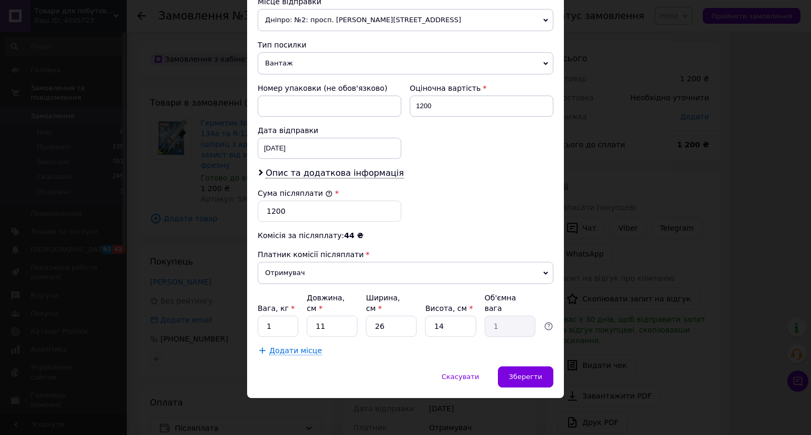
scroll to position [447, 0]
click at [509, 373] on span "Зберегти" at bounding box center [525, 377] width 33 height 8
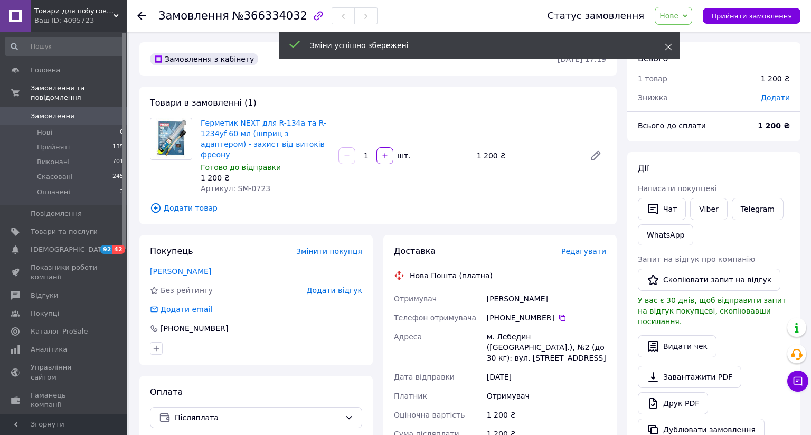
click at [665, 46] on icon at bounding box center [668, 46] width 7 height 7
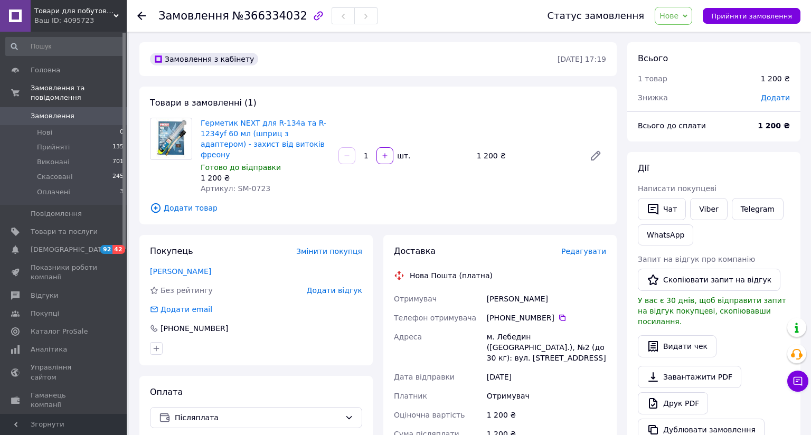
click at [660, 12] on span "Нове" at bounding box center [669, 16] width 19 height 8
click at [655, 34] on li "Прийнято" at bounding box center [679, 37] width 49 height 16
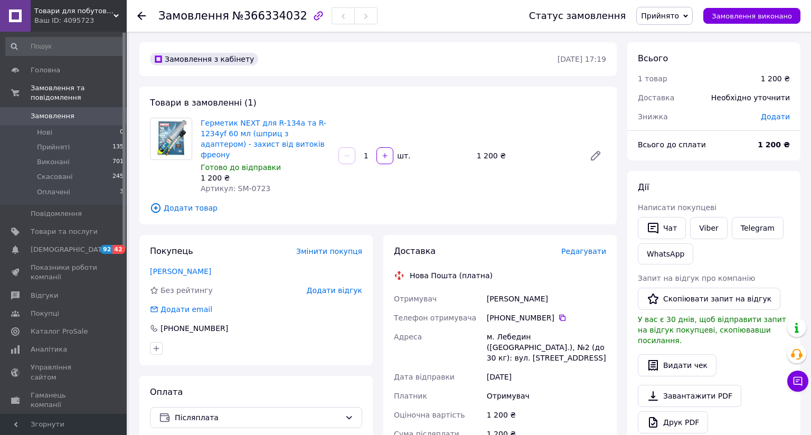
drag, startPoint x: 111, startPoint y: 13, endPoint x: 109, endPoint y: 20, distance: 7.0
click at [111, 13] on span "Товари для побутової техніки 2.0" at bounding box center [73, 11] width 79 height 10
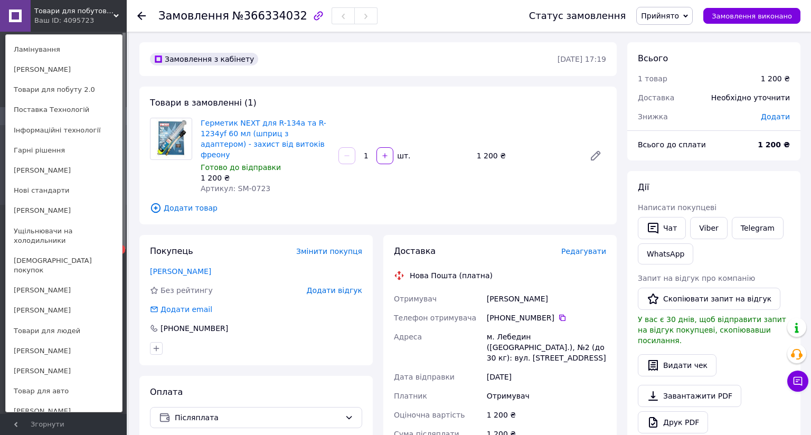
scroll to position [490, 0]
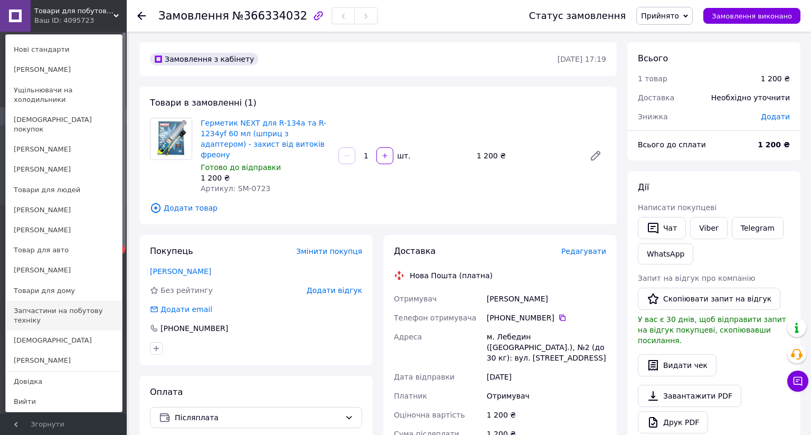
click at [32, 301] on link "Запчастини на побутову техніку" at bounding box center [64, 316] width 116 height 30
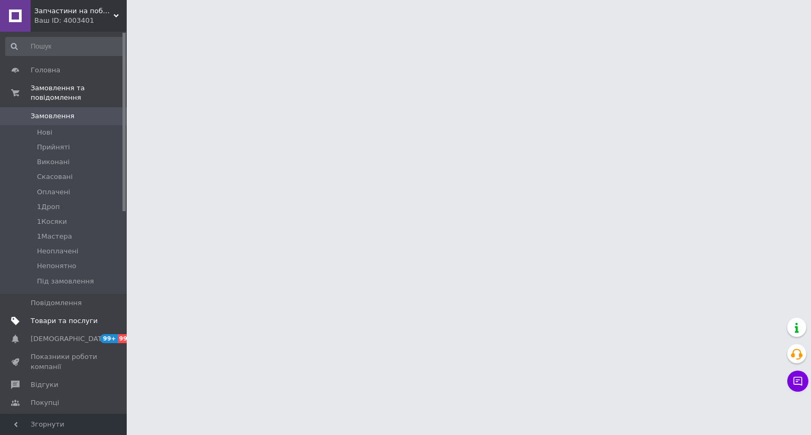
click at [37, 316] on span "Товари та послуги" at bounding box center [64, 321] width 67 height 10
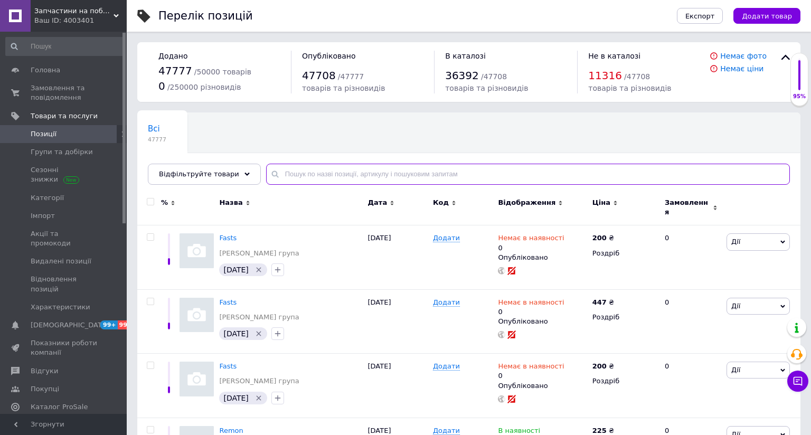
click at [357, 173] on input "text" at bounding box center [528, 174] width 524 height 21
paste input "d.smm819190"
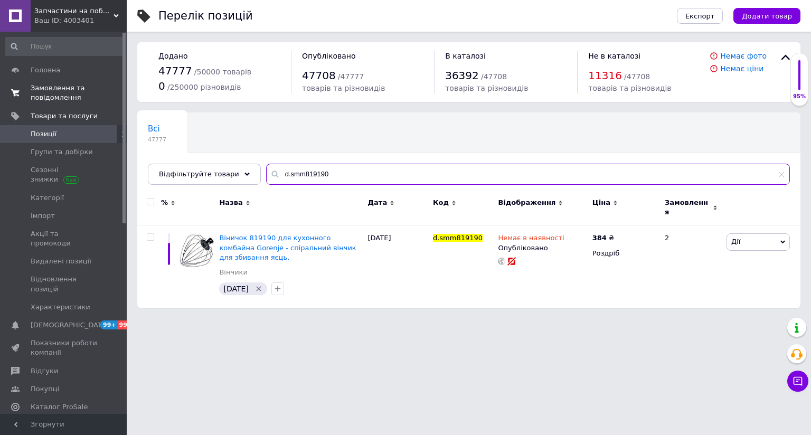
type input "d.smm819190"
click at [53, 94] on span "Замовлення та повідомлення" at bounding box center [64, 92] width 67 height 19
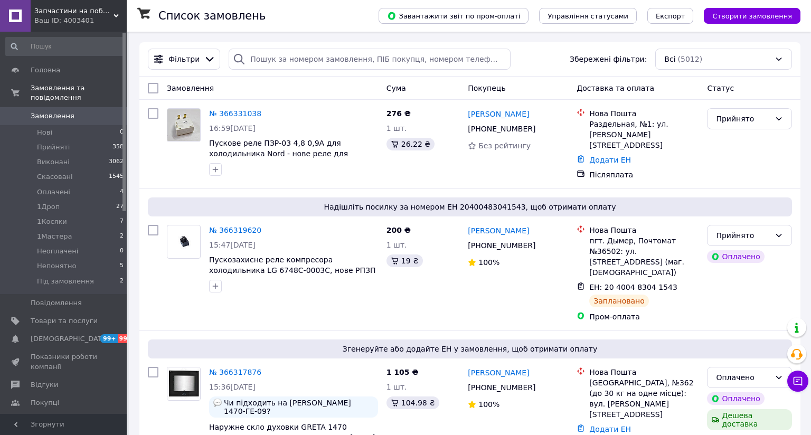
click at [117, 8] on div "Запчастини на побутову техніку Ваш ID: 4003401" at bounding box center [79, 16] width 96 height 32
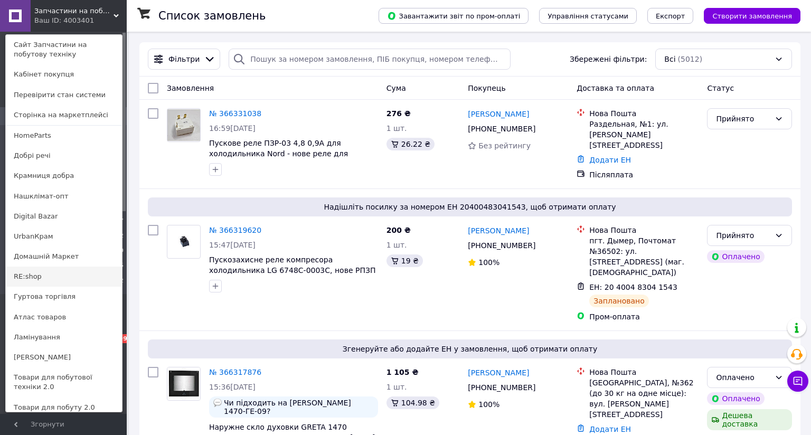
click at [26, 279] on link "RE:shop" at bounding box center [64, 277] width 116 height 20
